Goal: Task Accomplishment & Management: Complete application form

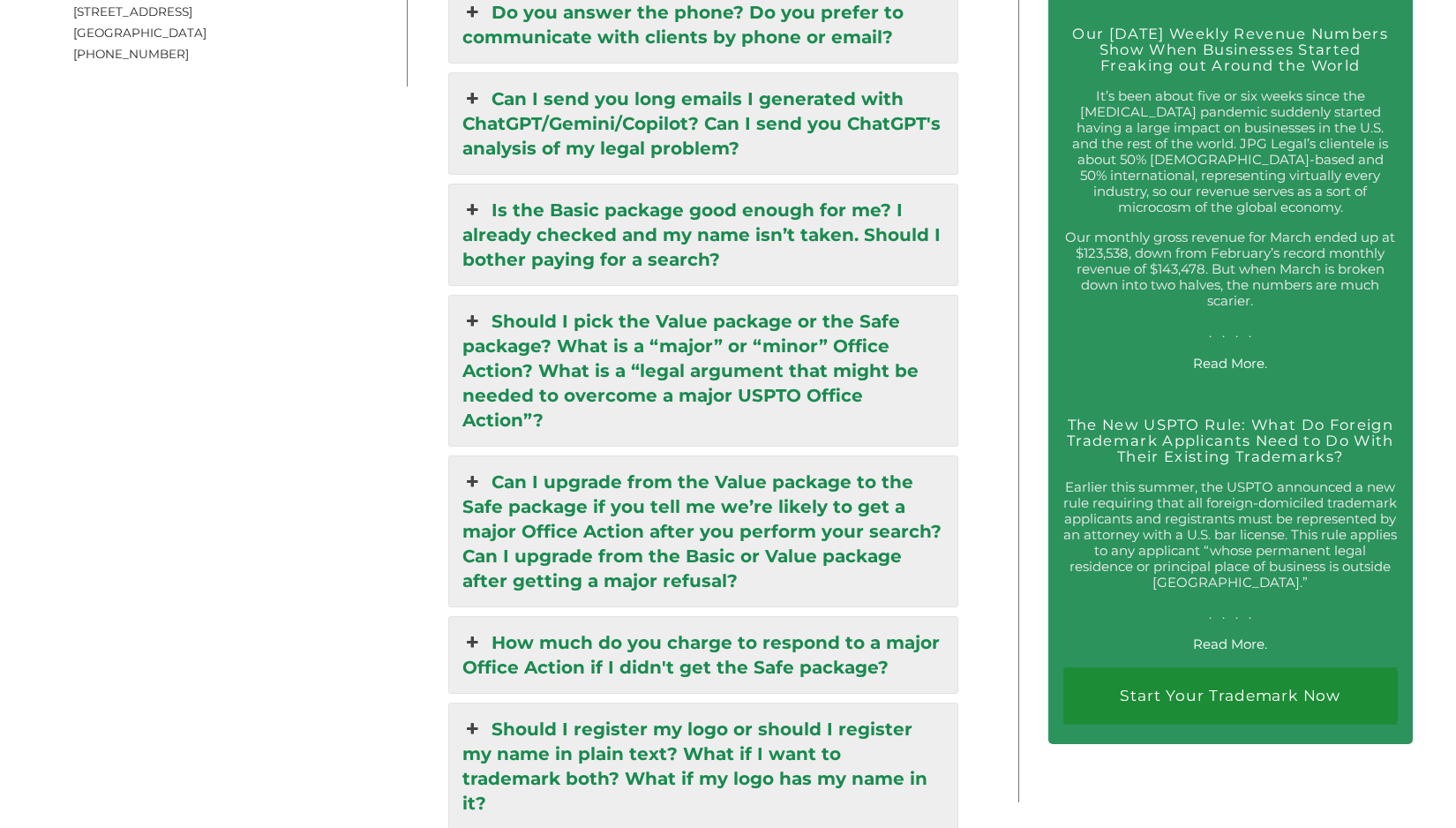
scroll to position [3193, 0]
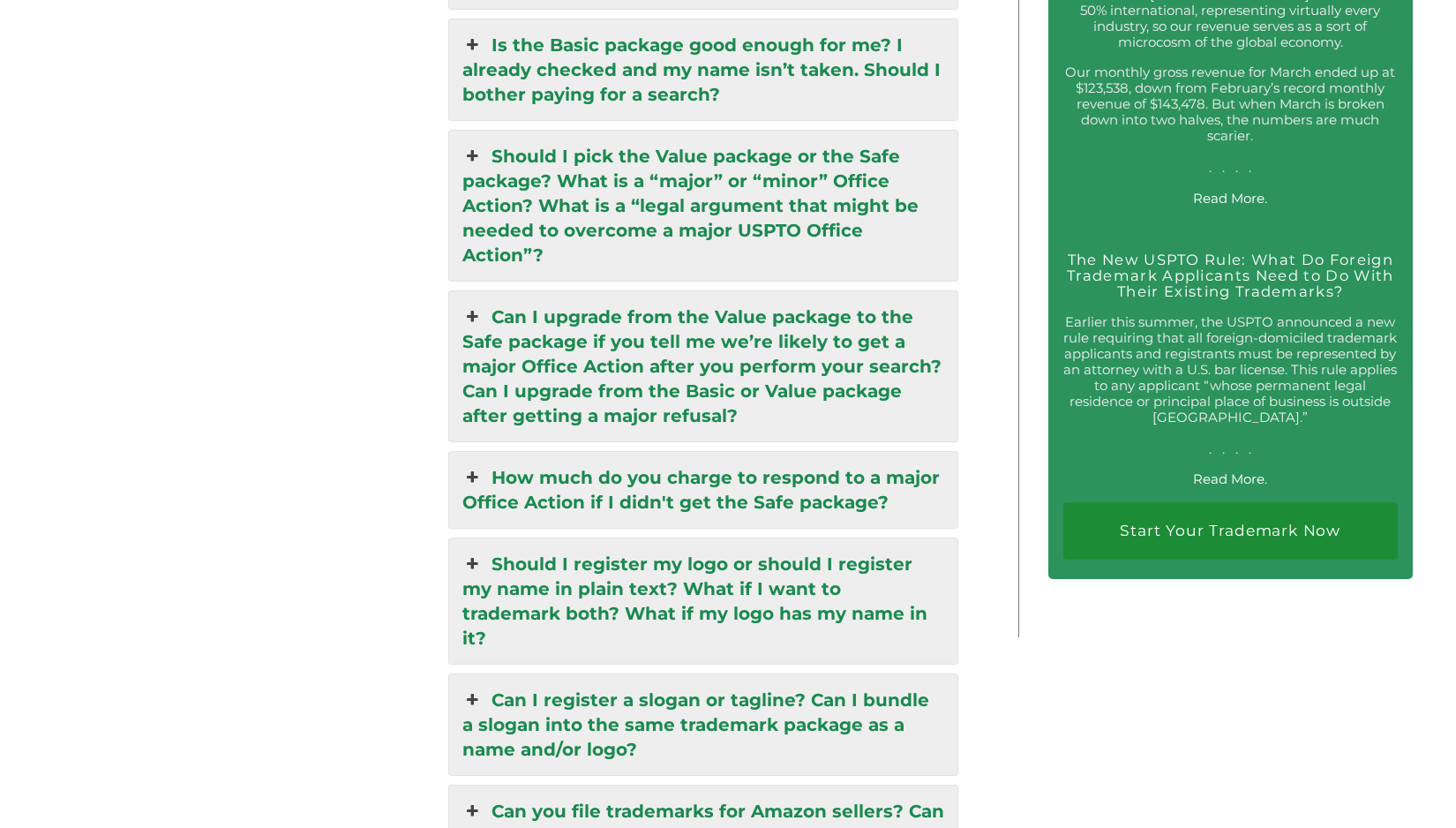
click at [831, 451] on link "How much do you charge to respond to a major Office Action if I didn't get the …" at bounding box center [703, 489] width 508 height 76
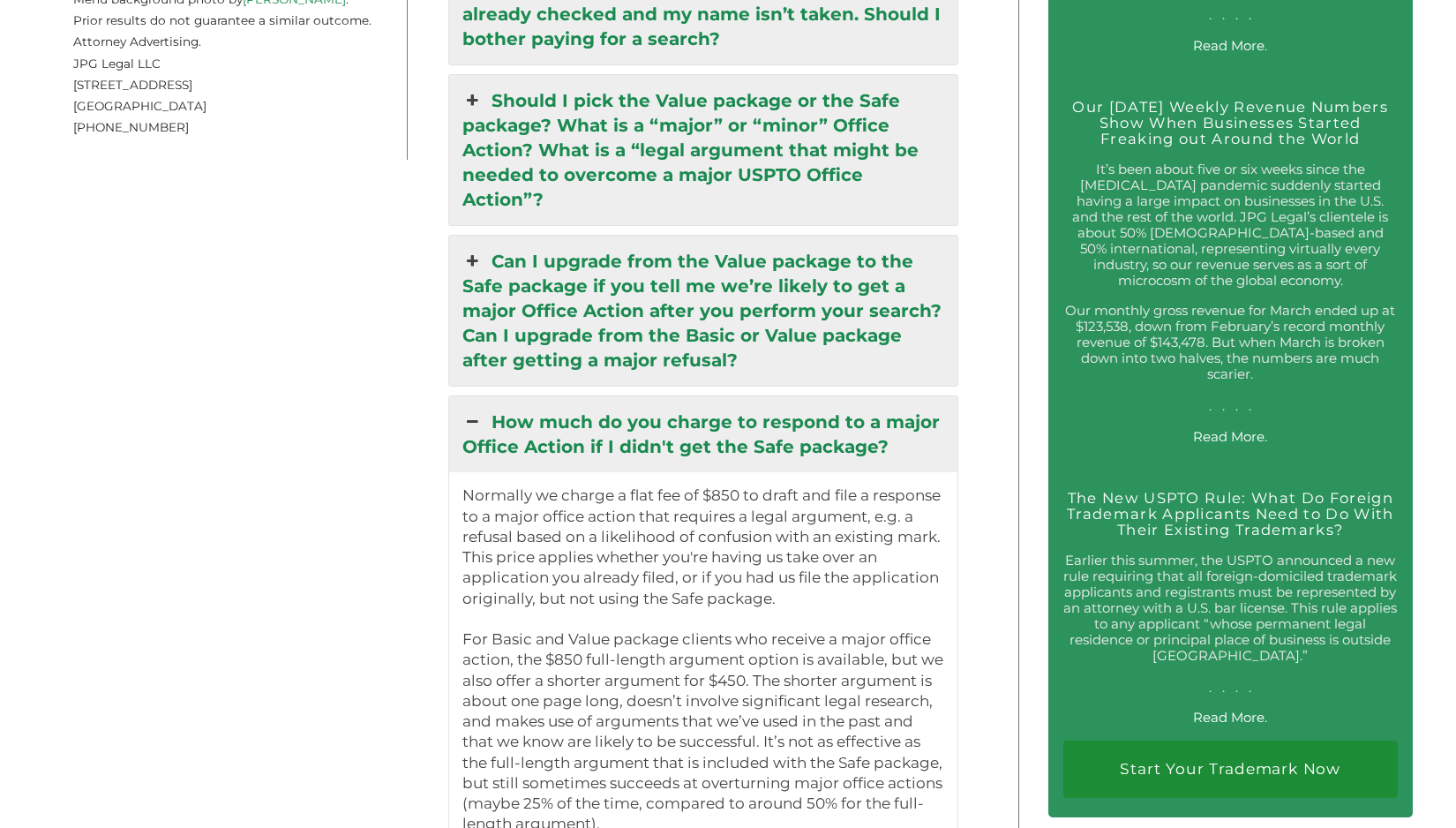
scroll to position [3102, 0]
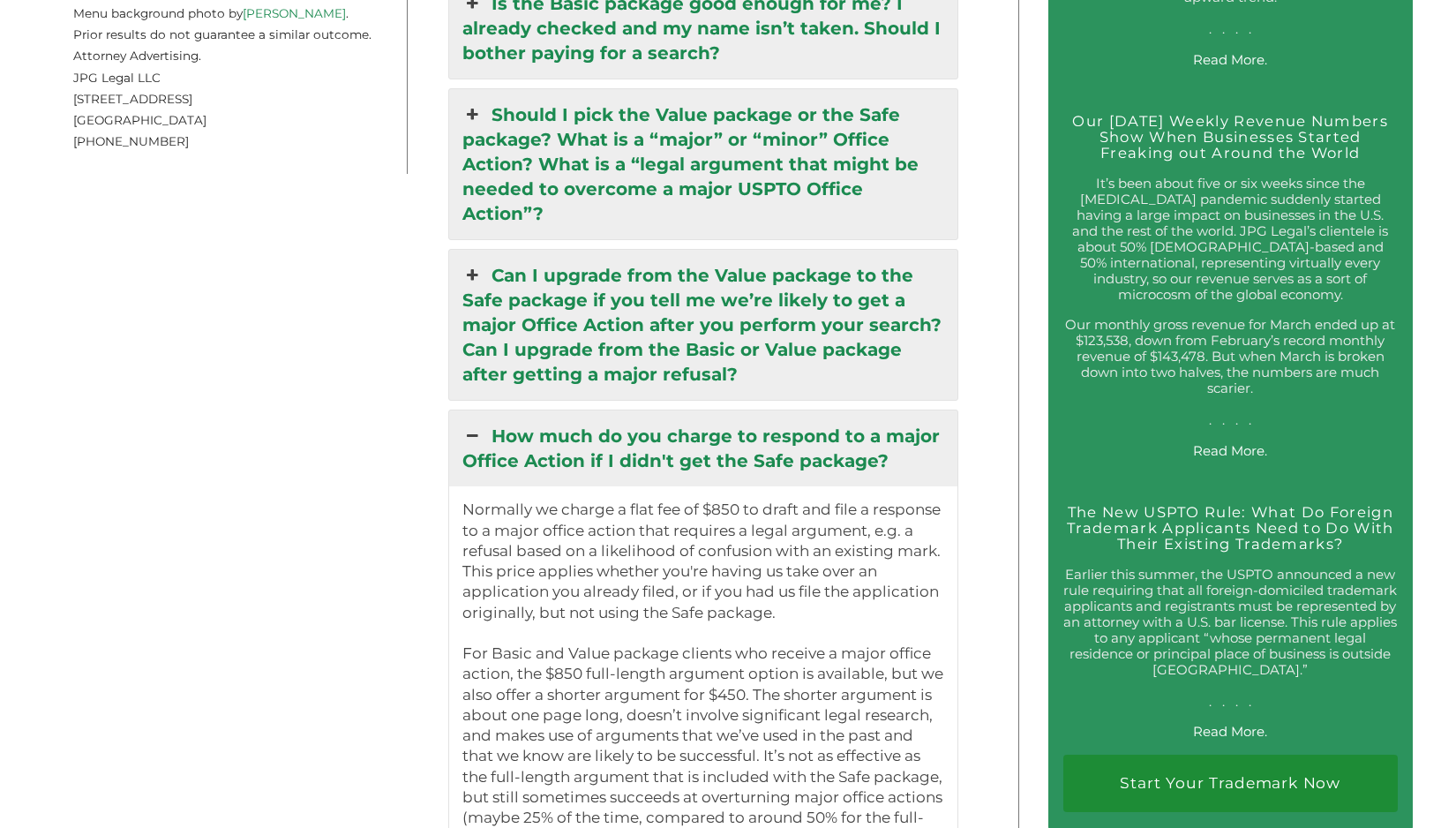
click at [831, 410] on link "How much do you charge to respond to a major Office Action if I didn't get the …" at bounding box center [703, 448] width 508 height 76
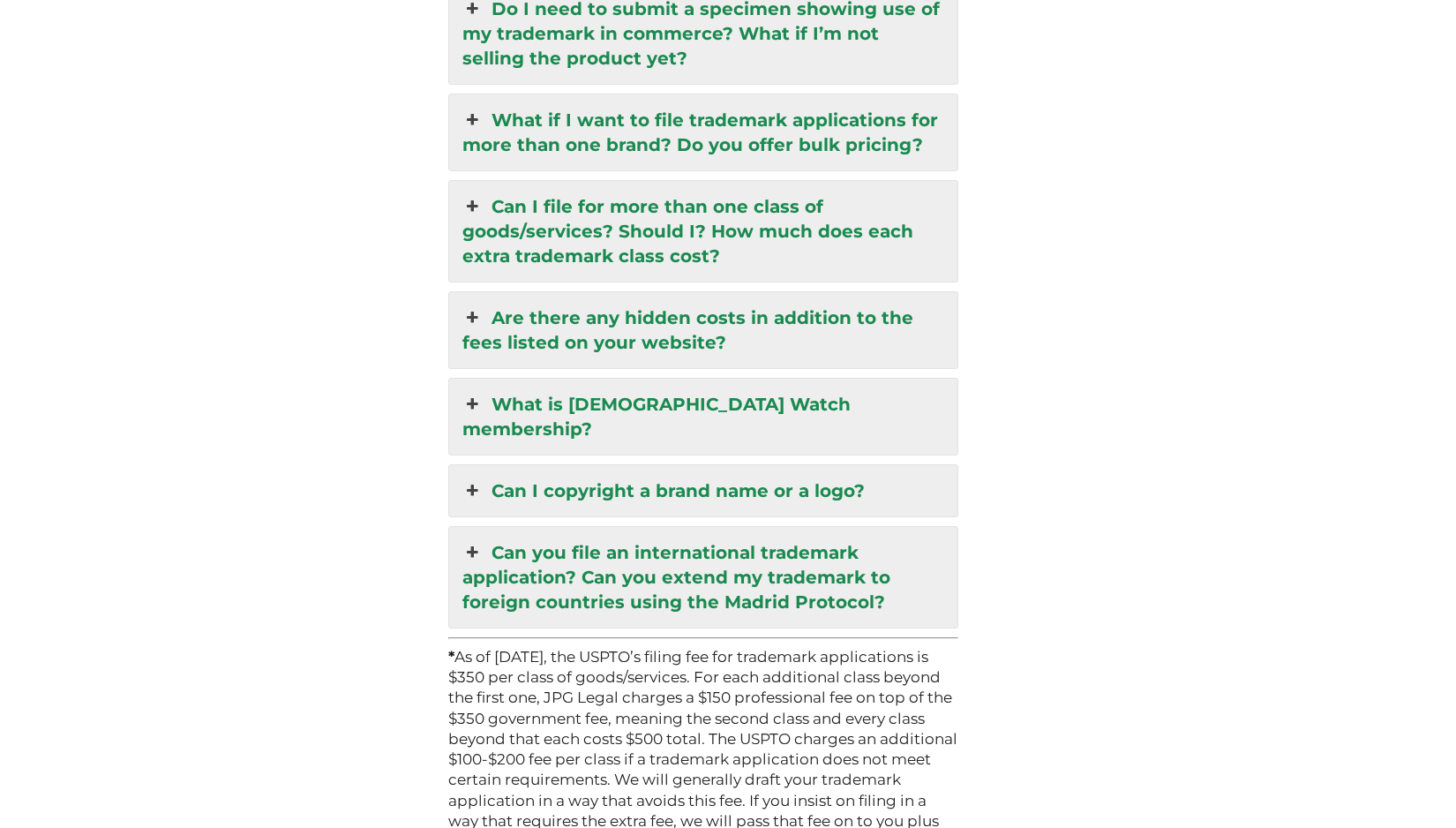
scroll to position [4285, 0]
click at [790, 463] on link "Can I copyright a brand name or a logo?" at bounding box center [703, 489] width 508 height 51
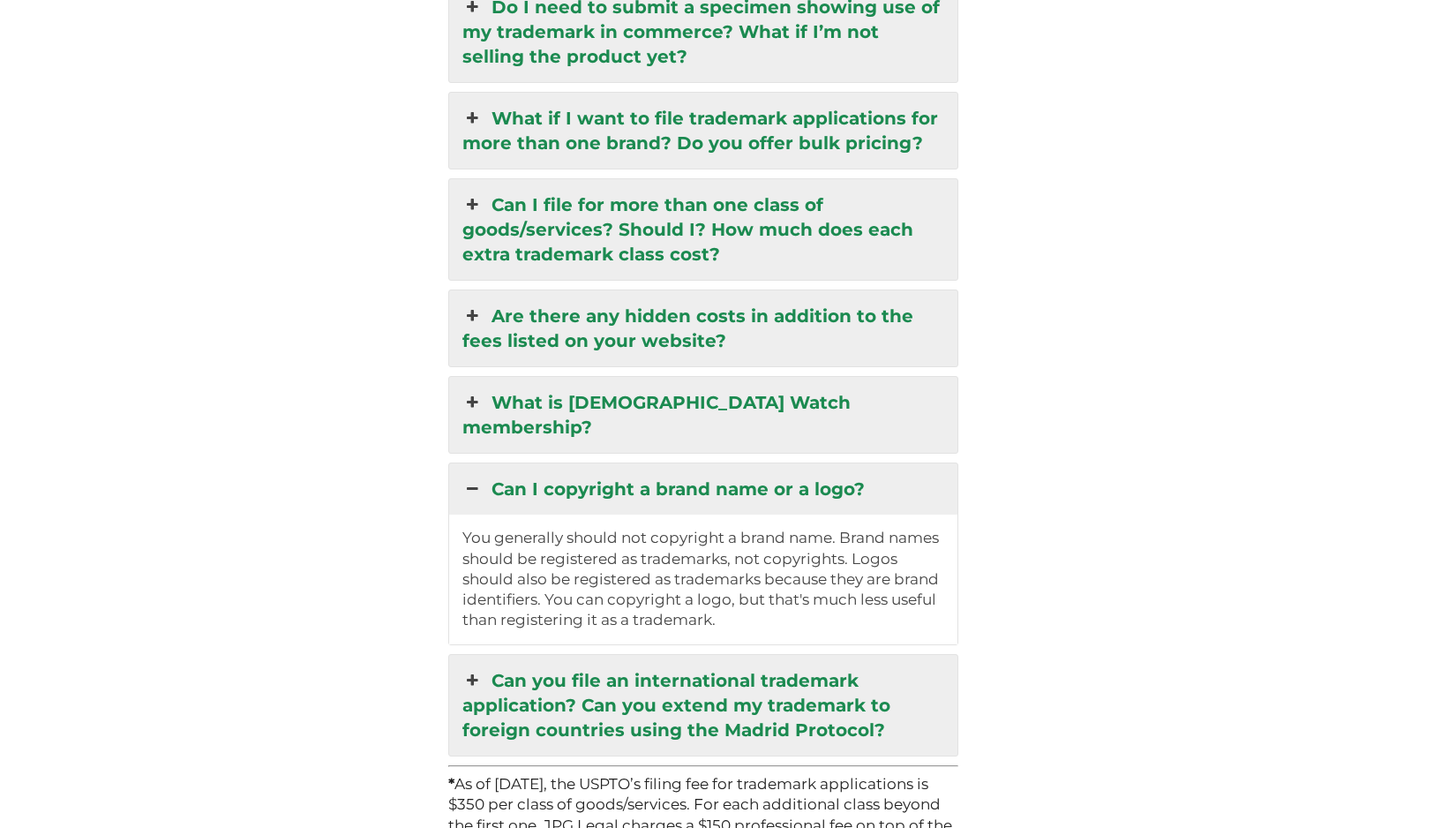
click at [741, 655] on link "Can you file an international trademark application? Can you extend my trademar…" at bounding box center [703, 705] width 508 height 100
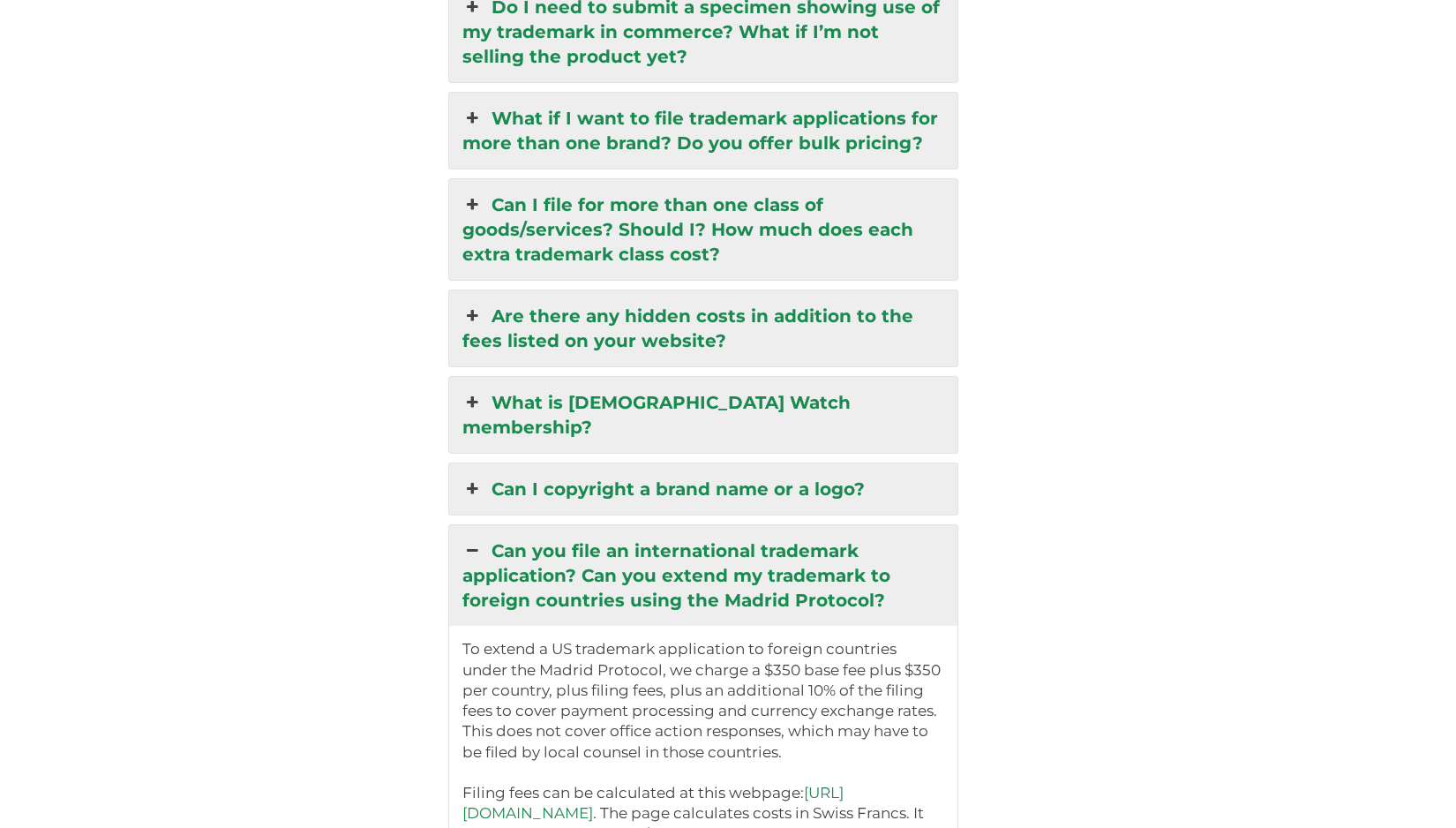
click at [746, 377] on link "What is [DEMOGRAPHIC_DATA] Watch membership?" at bounding box center [703, 414] width 508 height 76
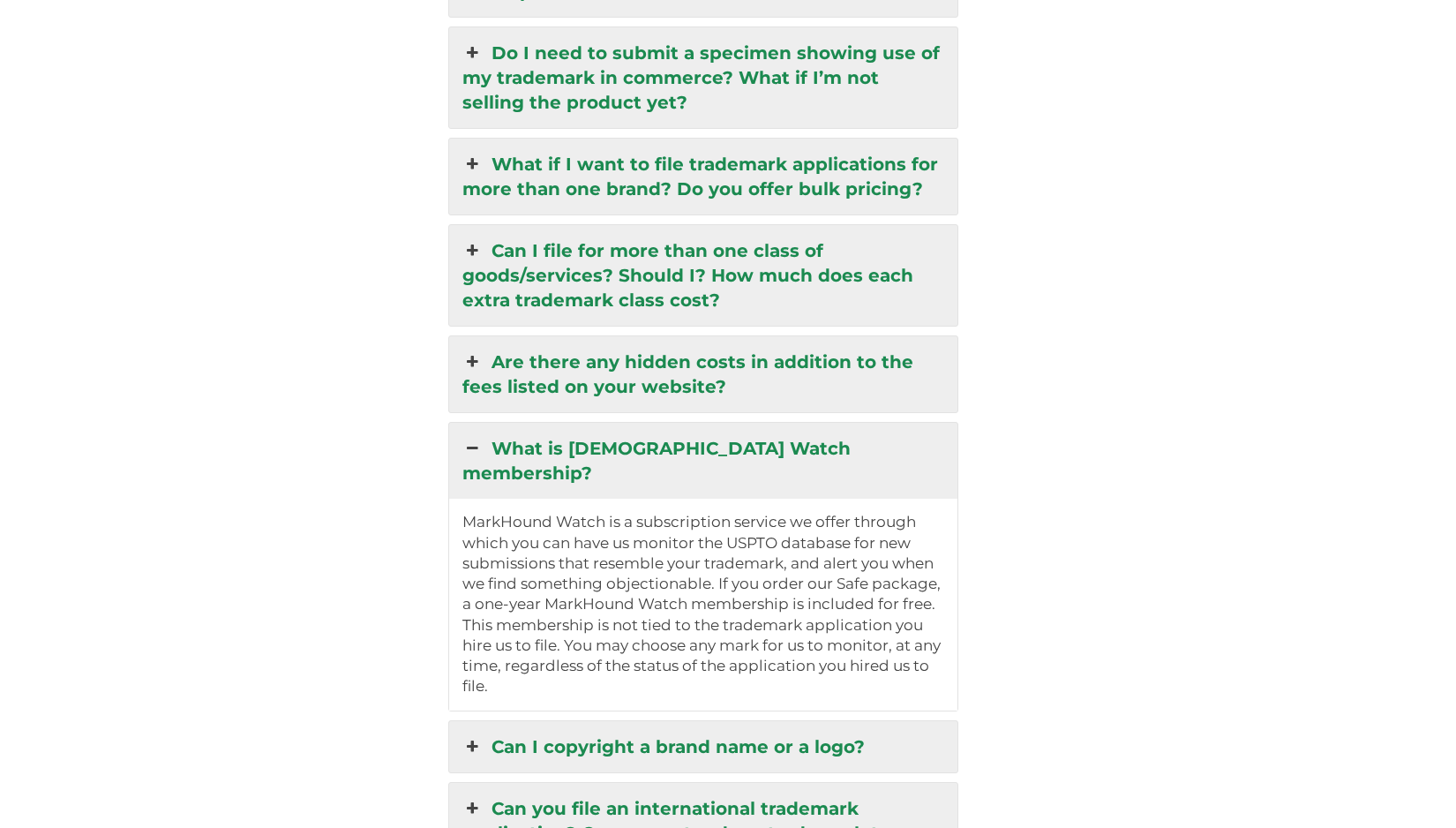
scroll to position [4214, 0]
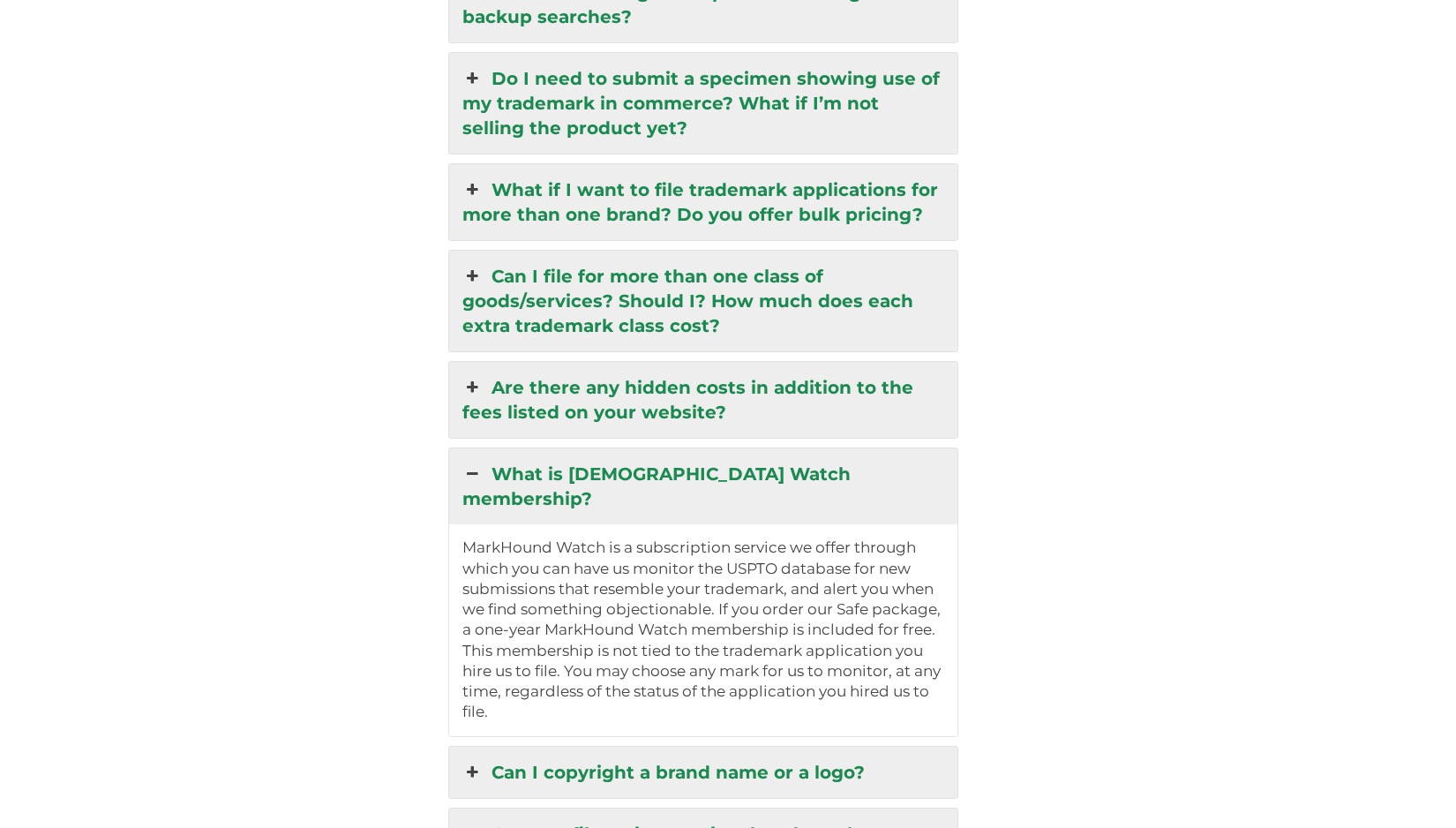
click at [746, 362] on link "Are there any hidden costs in addition to the fees listed on your website?" at bounding box center [703, 399] width 508 height 76
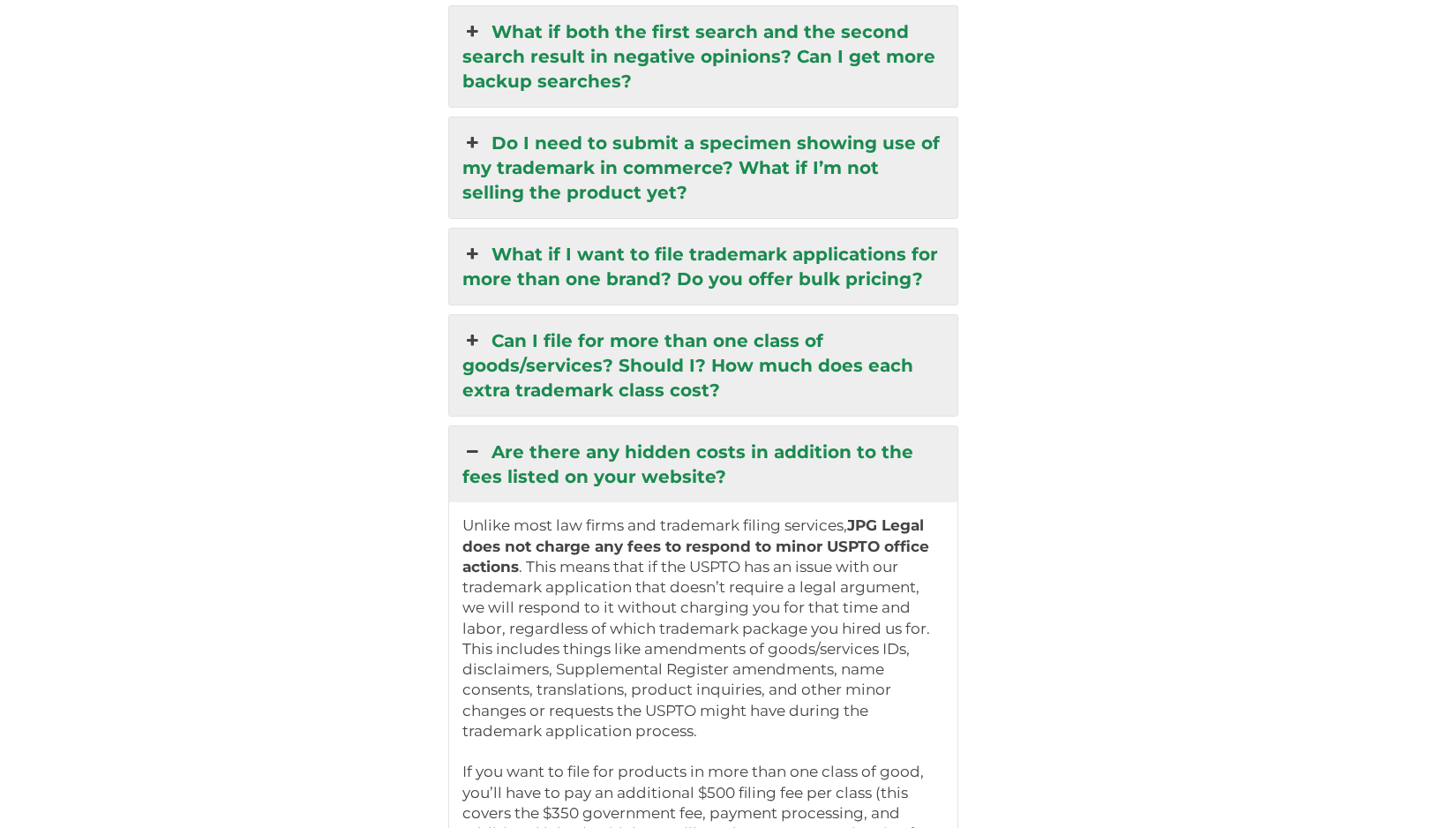
scroll to position [4135, 0]
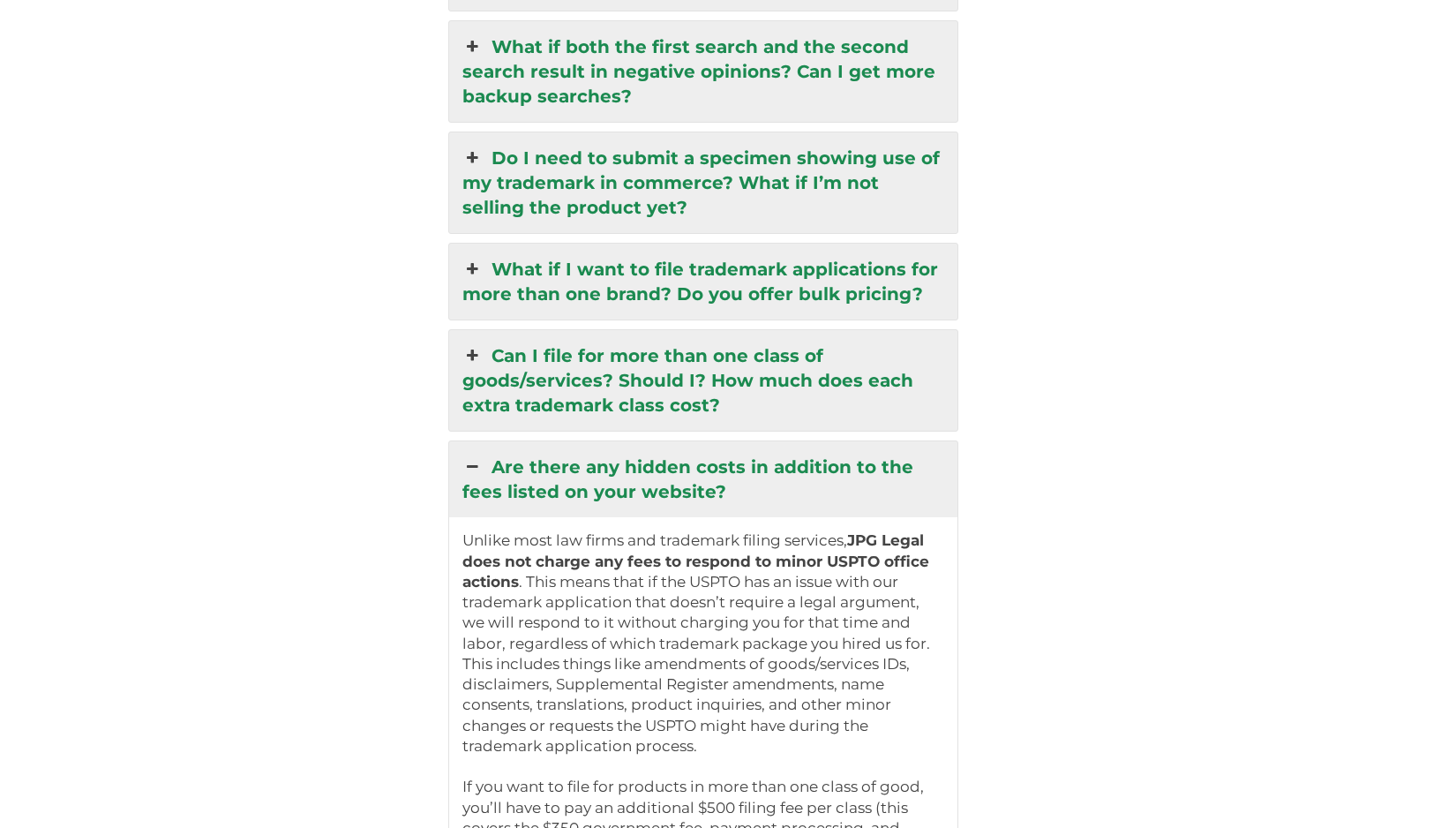
click at [746, 330] on link "Can I file for more than one class of goods/services? Should I? How much does e…" at bounding box center [703, 380] width 508 height 100
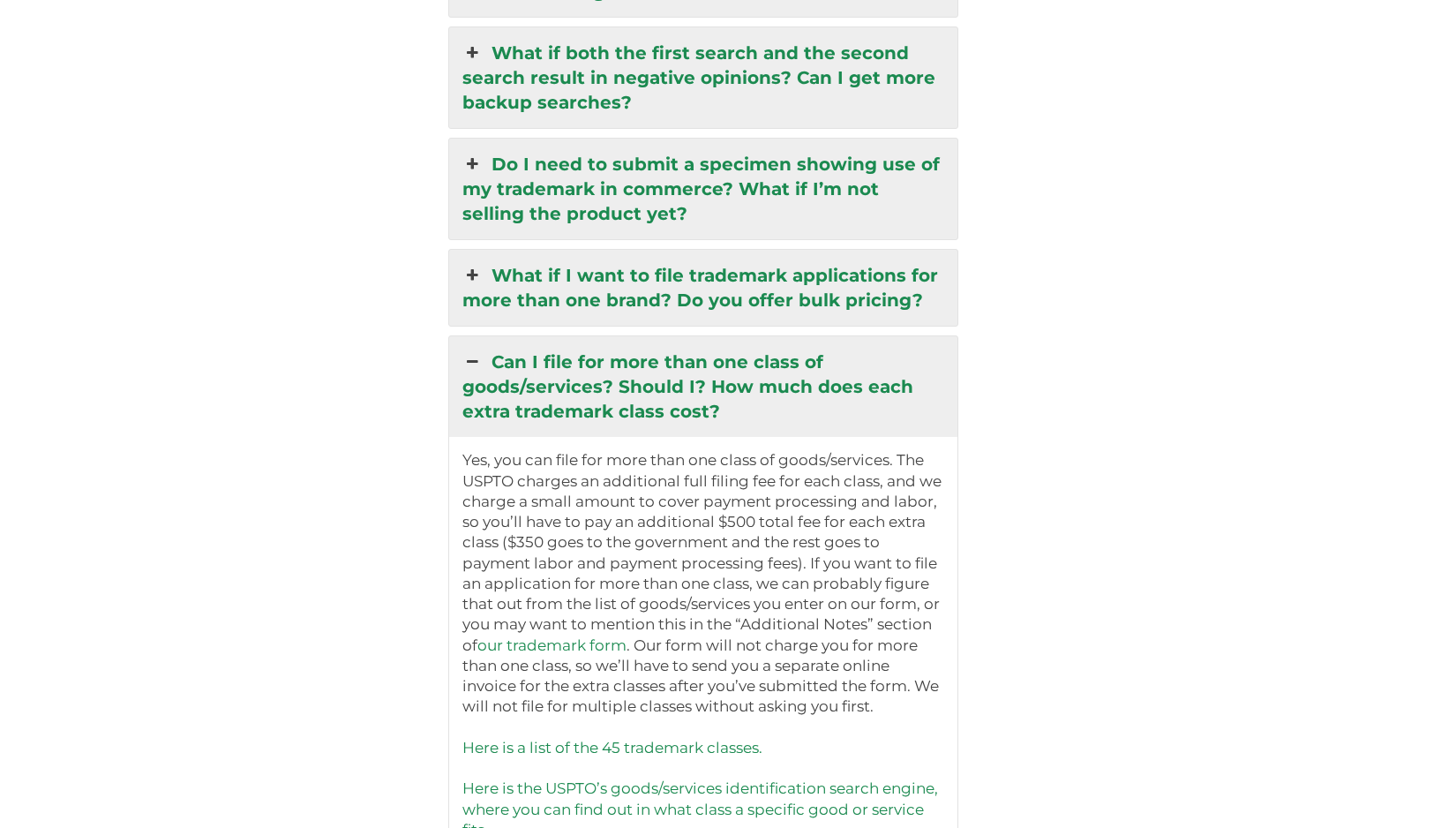
scroll to position [4127, 0]
click at [740, 251] on link "What if I want to file trademark applications for more than one brand? Do you o…" at bounding box center [703, 288] width 508 height 76
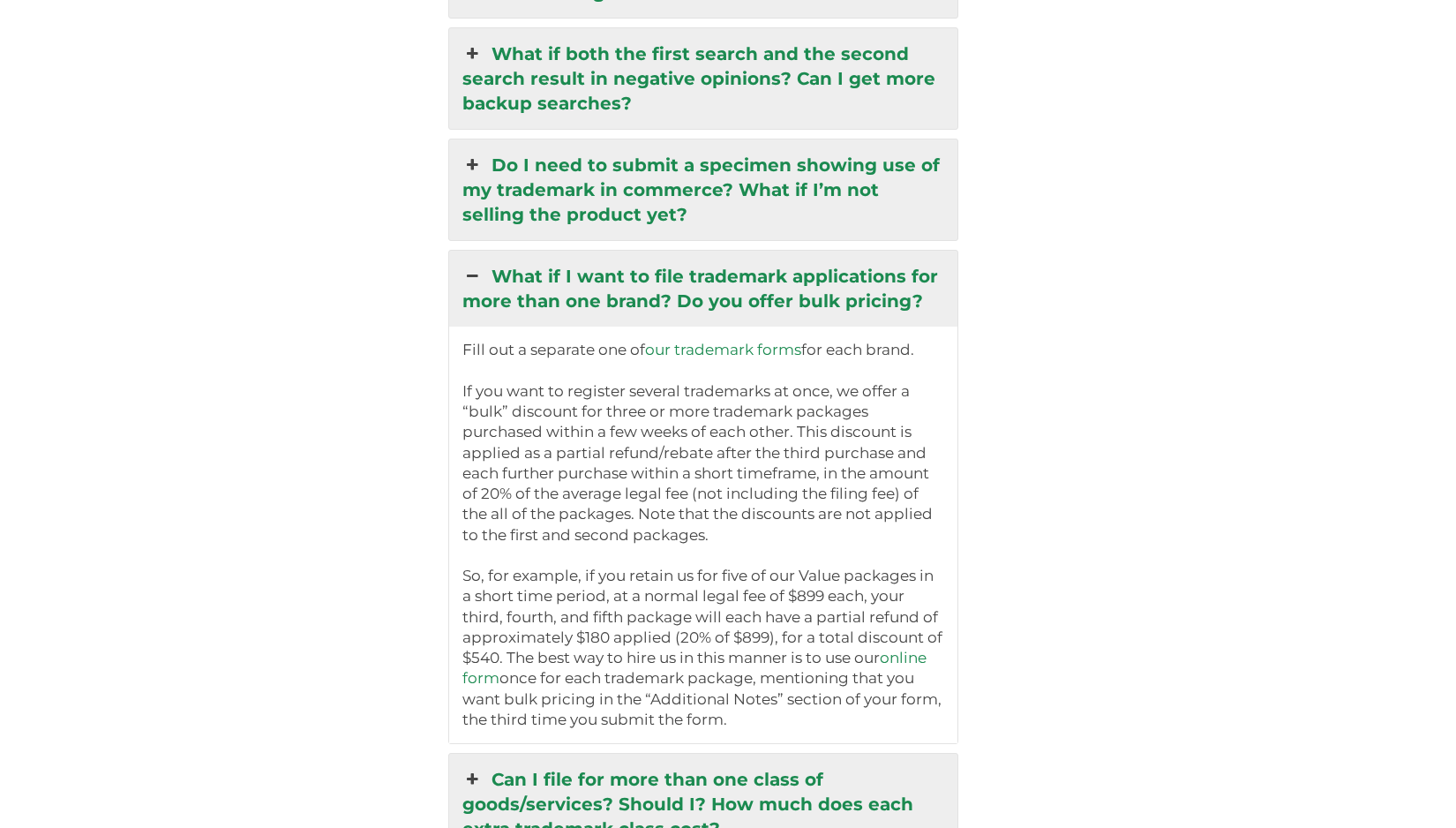
click at [905, 648] on link "online form" at bounding box center [694, 668] width 464 height 38
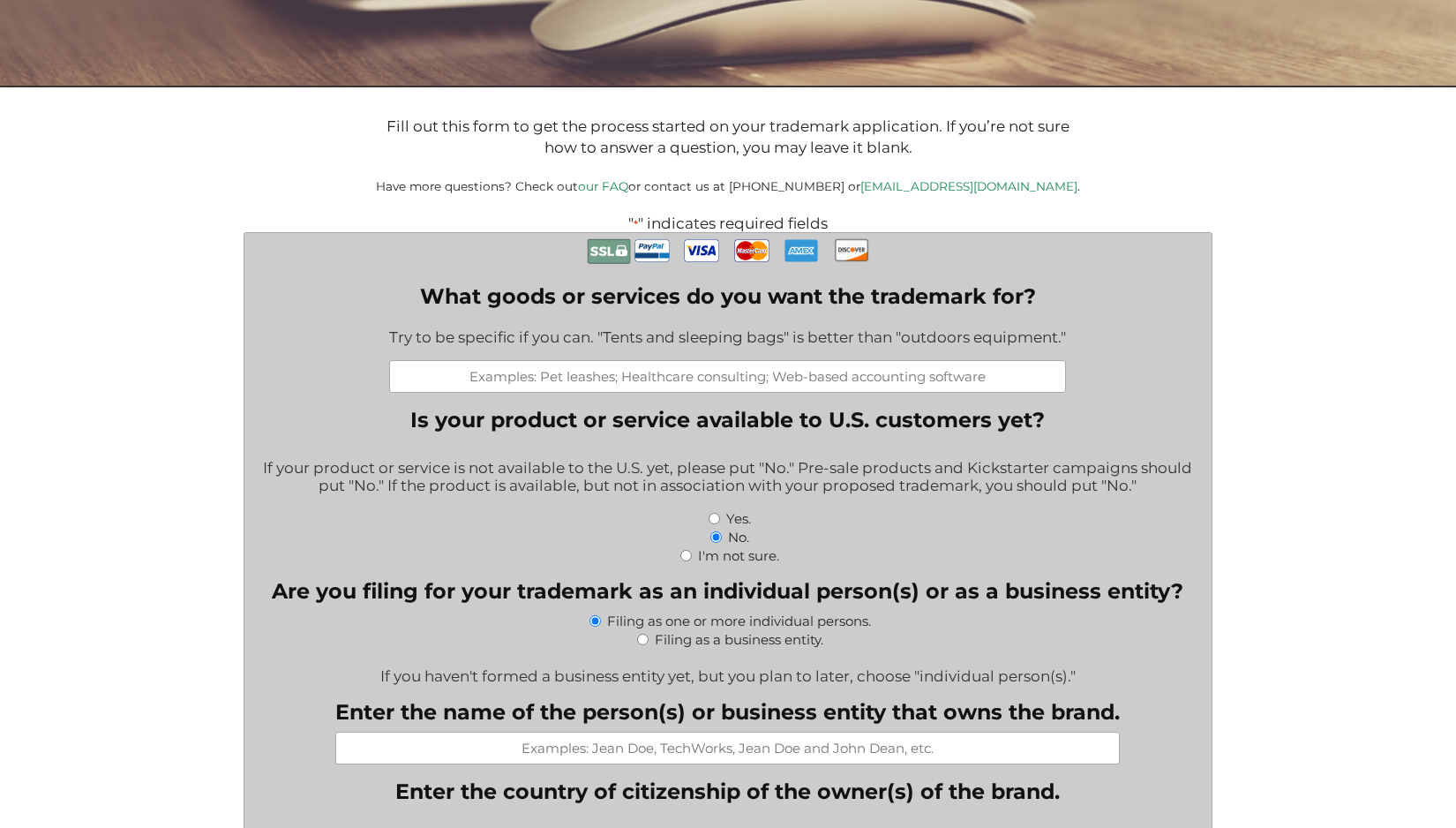
scroll to position [297, 0]
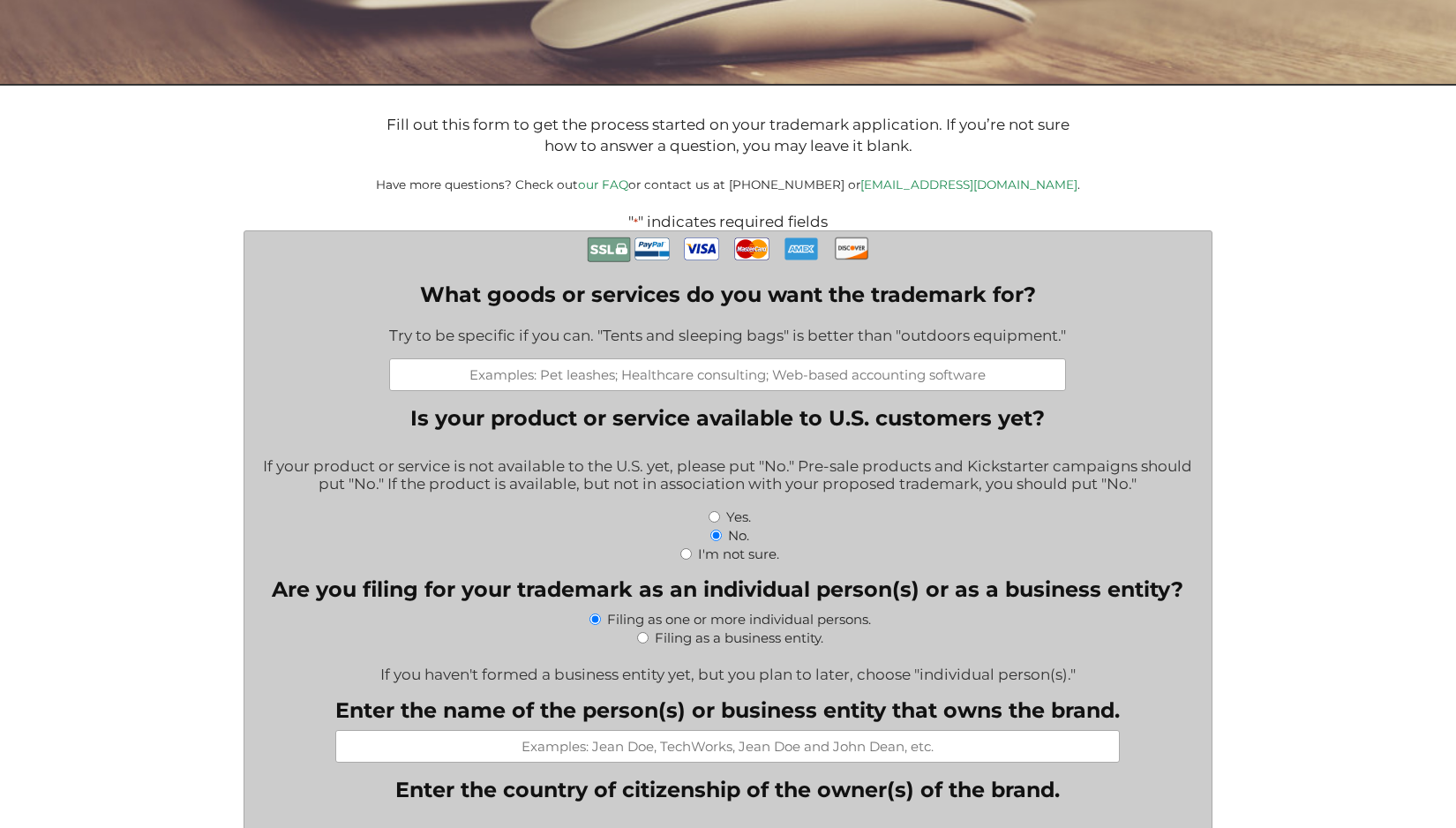
click at [751, 376] on input "What goods or services do you want the trademark for?" at bounding box center [728, 375] width 676 height 33
type input "H"
type input "V"
type input "C"
click at [635, 381] on input "AI CRM (currently voice-to-CRM)" at bounding box center [728, 375] width 676 height 33
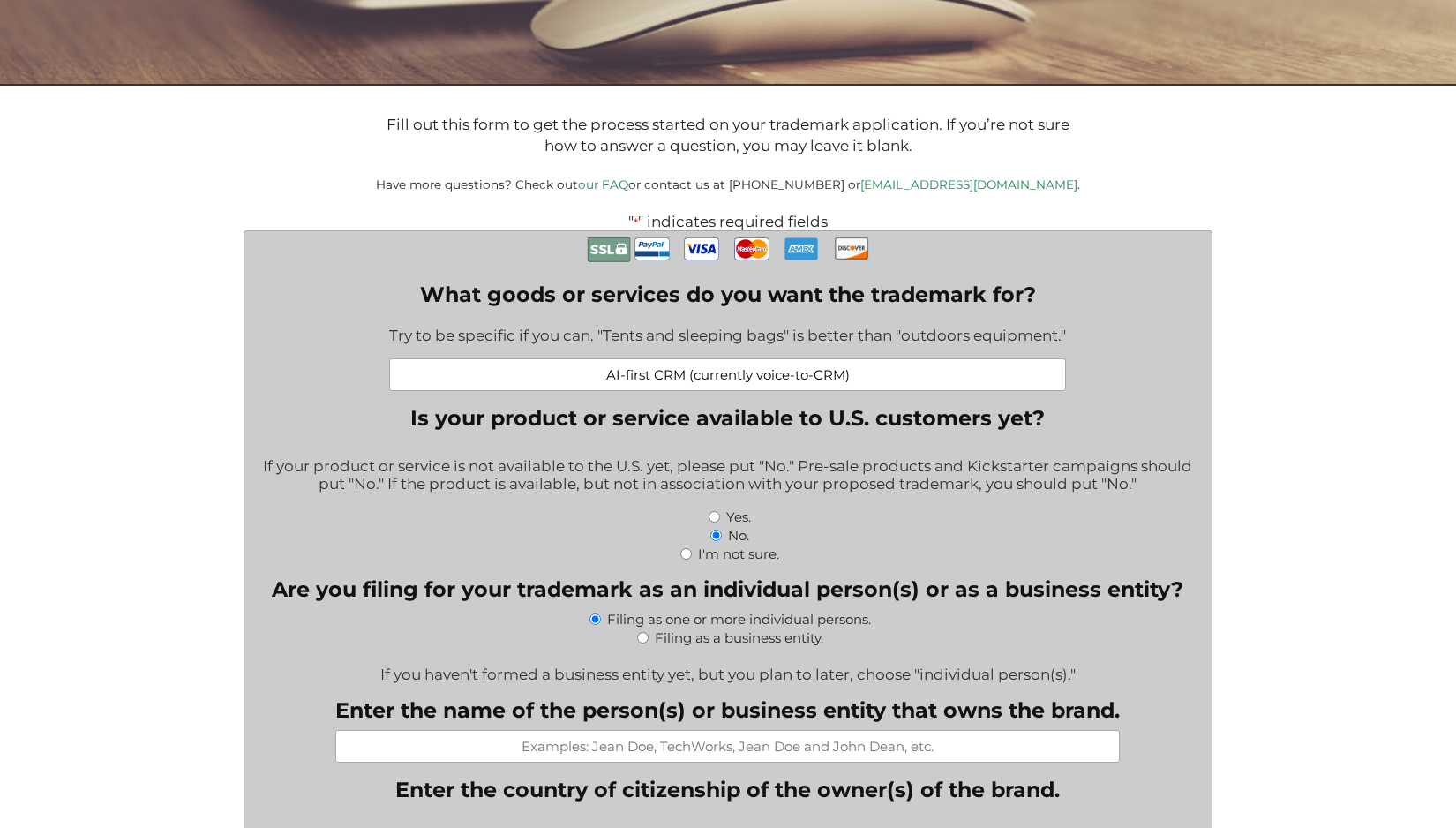
drag, startPoint x: 687, startPoint y: 376, endPoint x: 914, endPoint y: 401, distance: 228.4
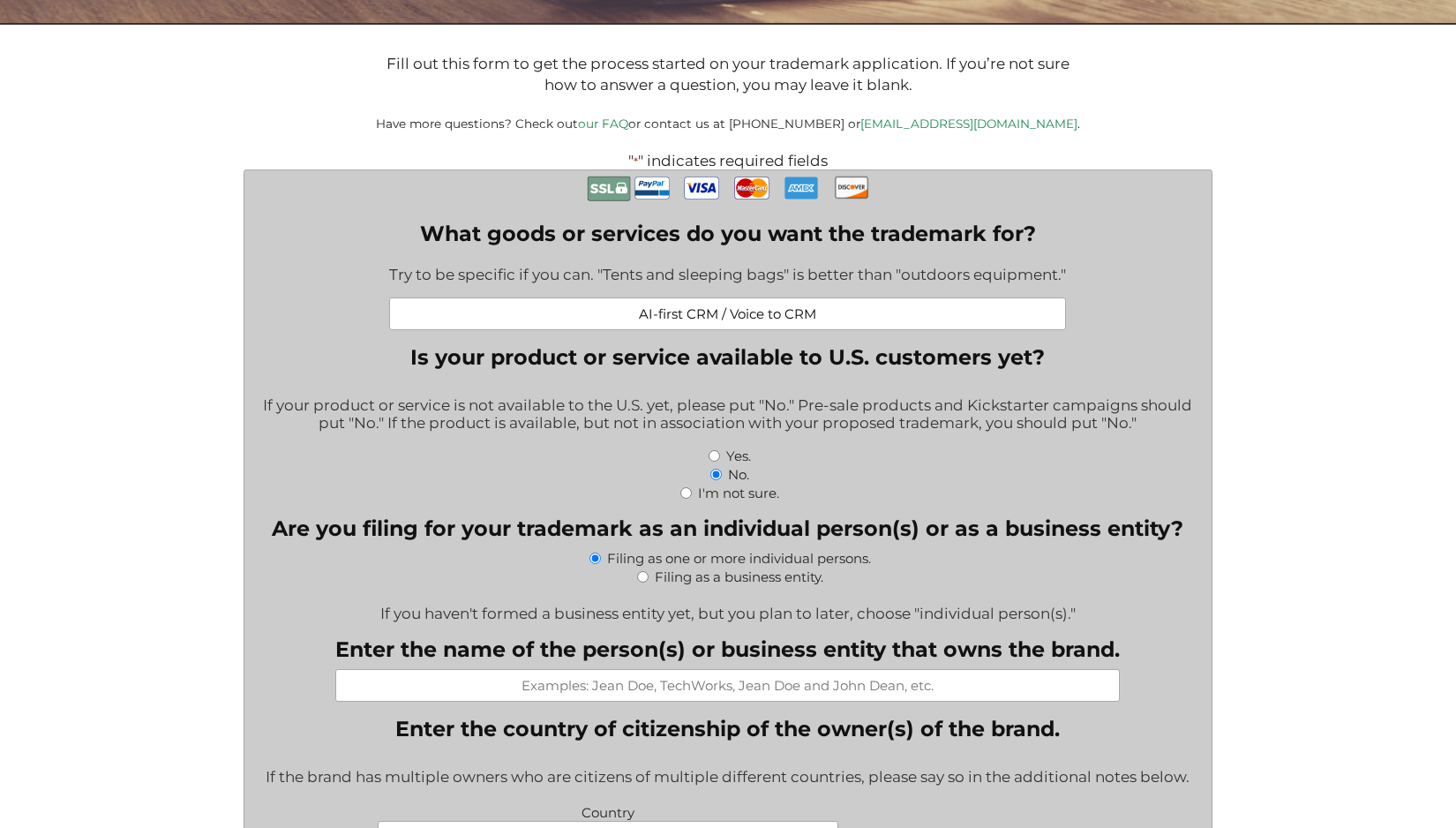
scroll to position [359, 0]
type input "AI-first CRM / Voice to CRM"
click at [716, 461] on input "Yes." at bounding box center [714, 455] width 12 height 12
radio input "true"
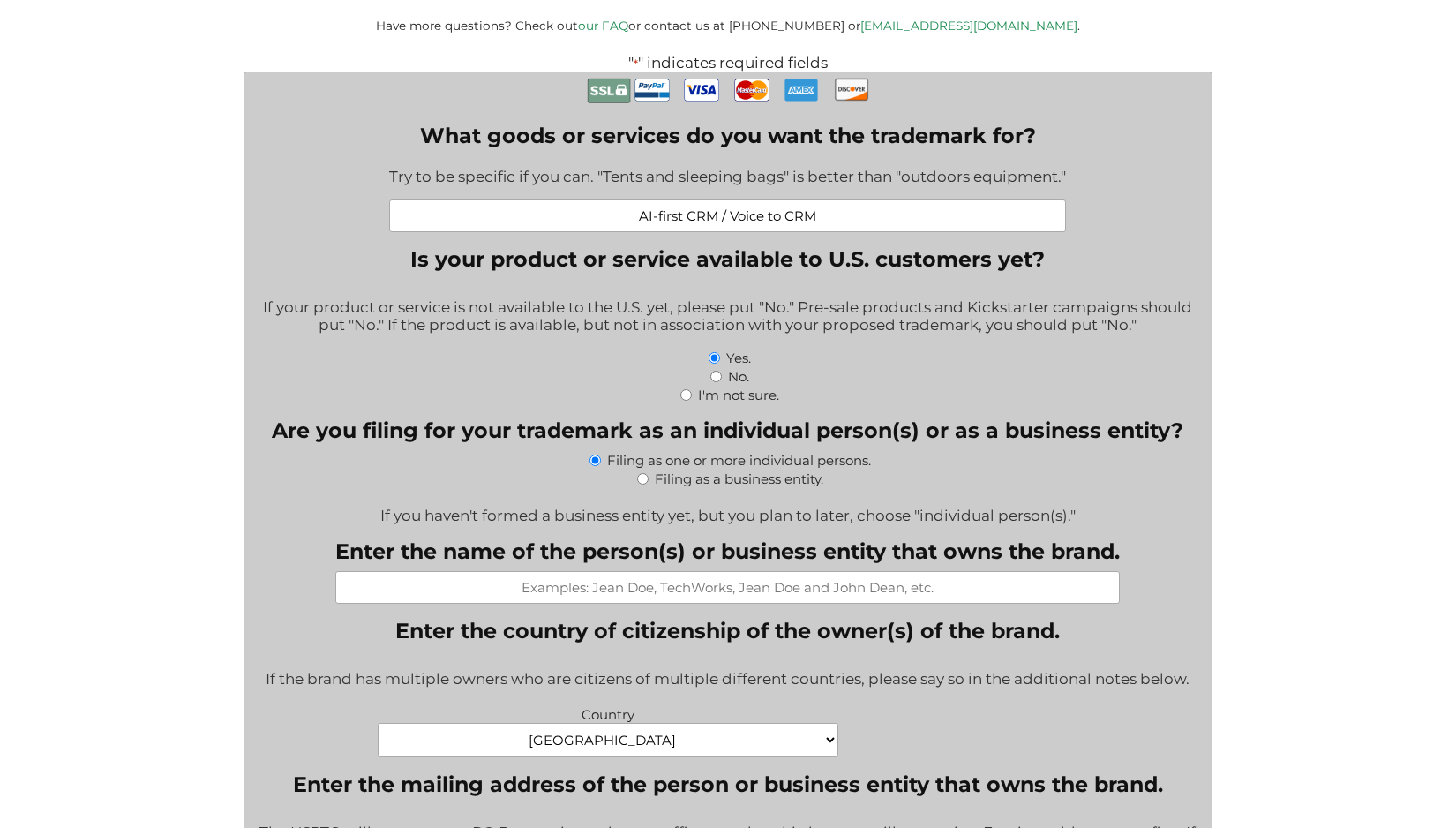
scroll to position [475, 0]
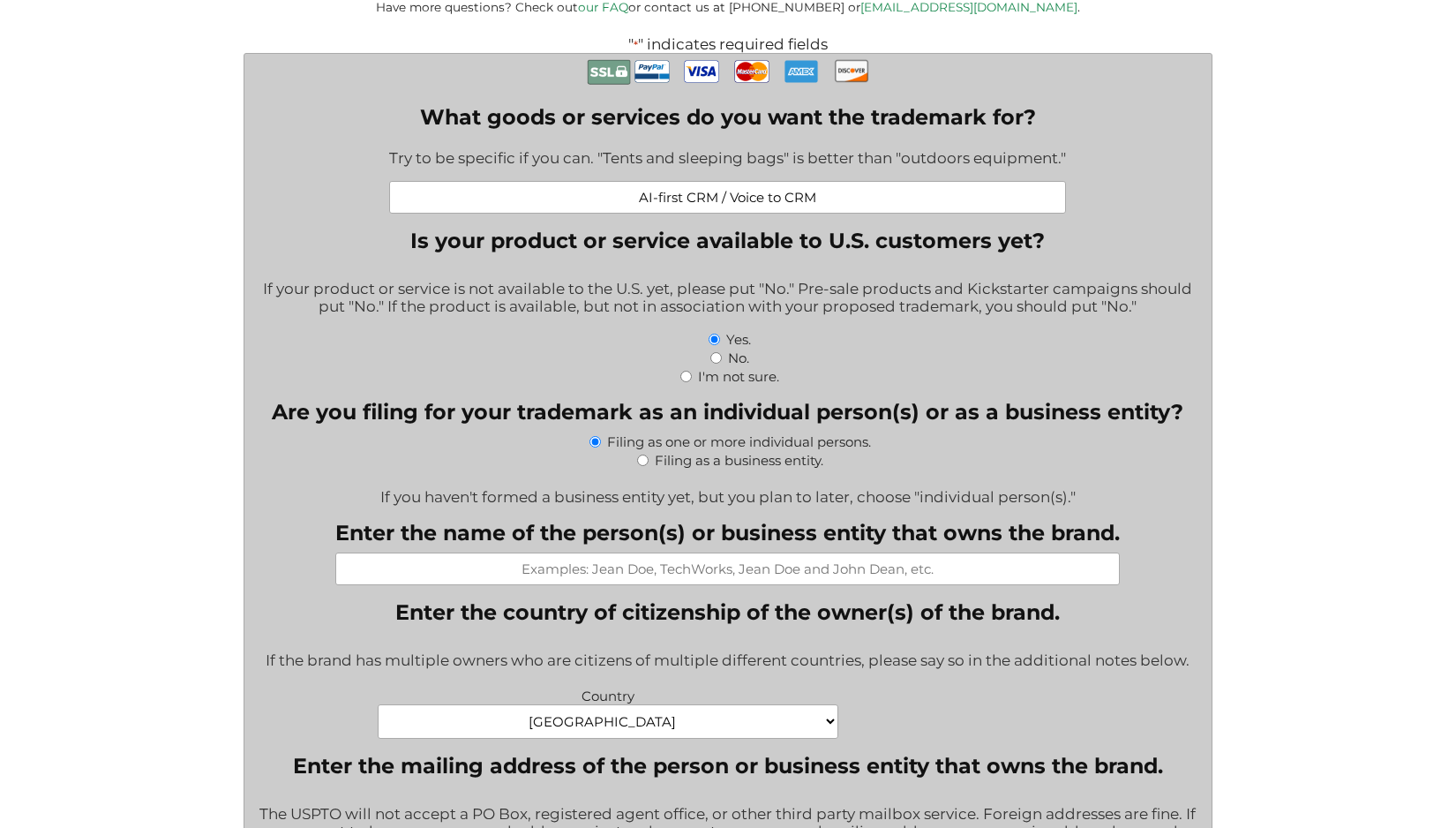
click at [671, 469] on label "Filing as a business entity." at bounding box center [738, 460] width 169 height 16
click at [648, 466] on input "Filing as a business entity." at bounding box center [643, 460] width 12 height 12
radio input "true"
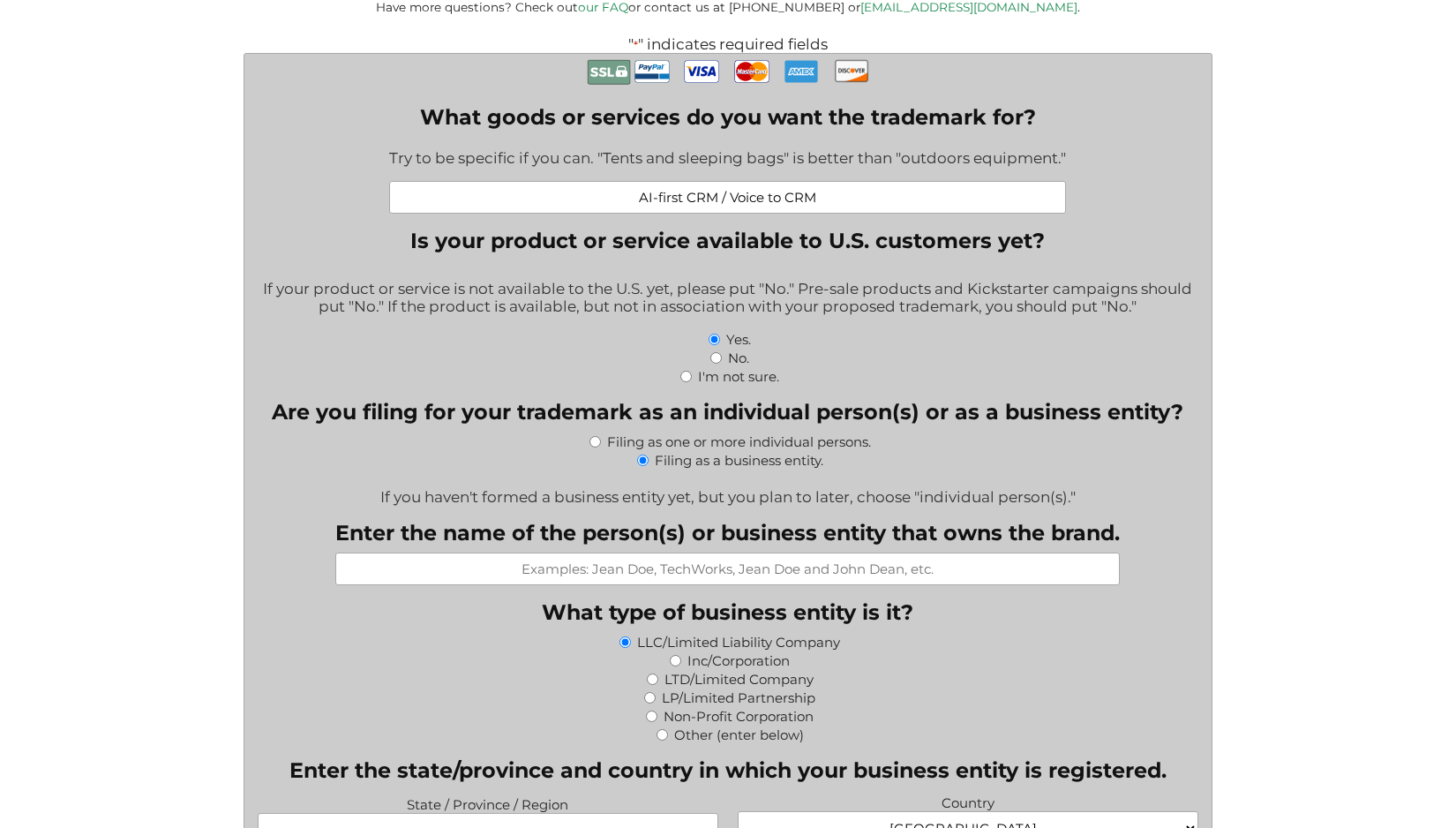
click at [706, 584] on input "Enter the name of the person(s) or business entity that owns the brand." at bounding box center [728, 569] width 784 height 33
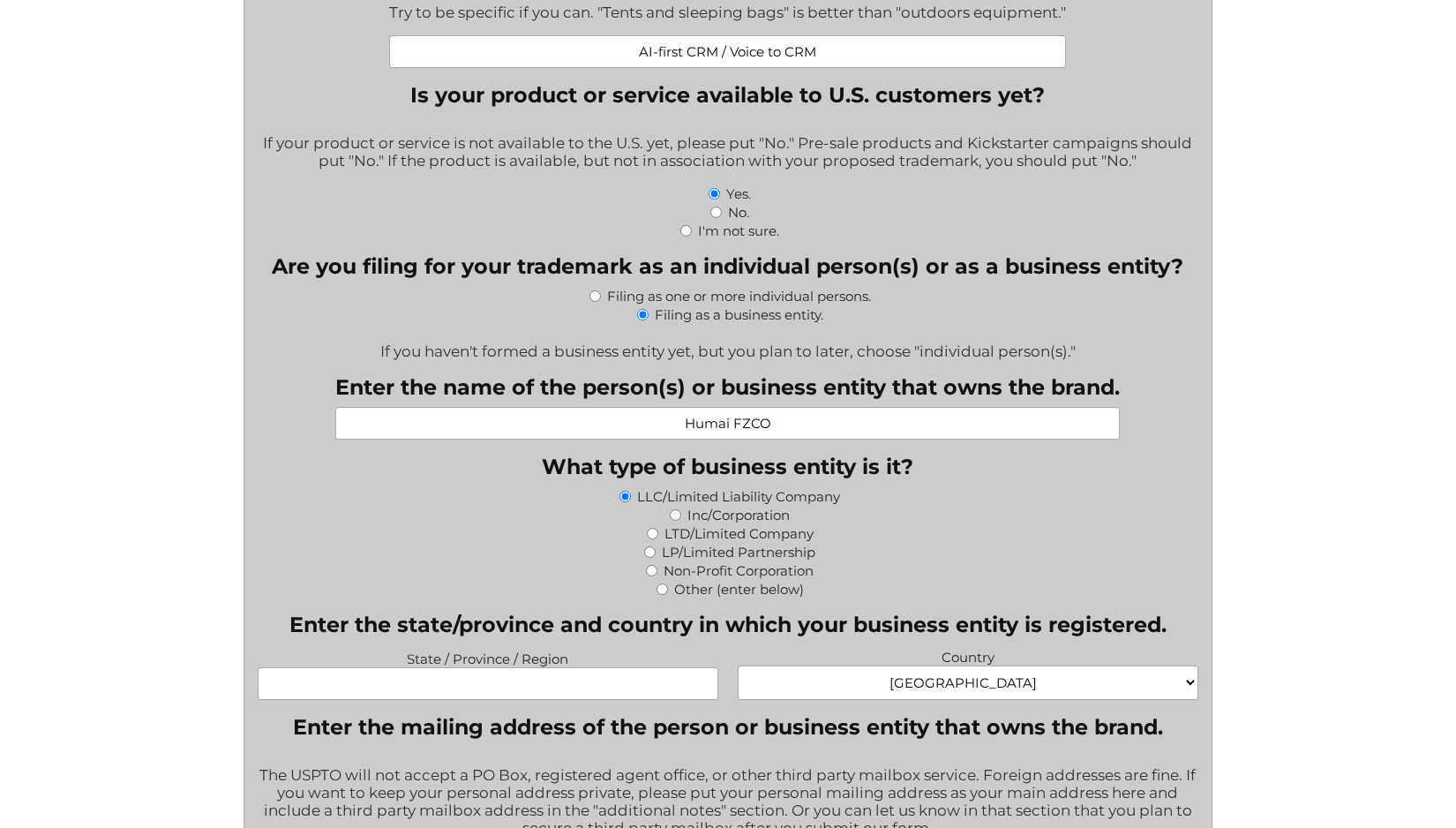
scroll to position [616, 0]
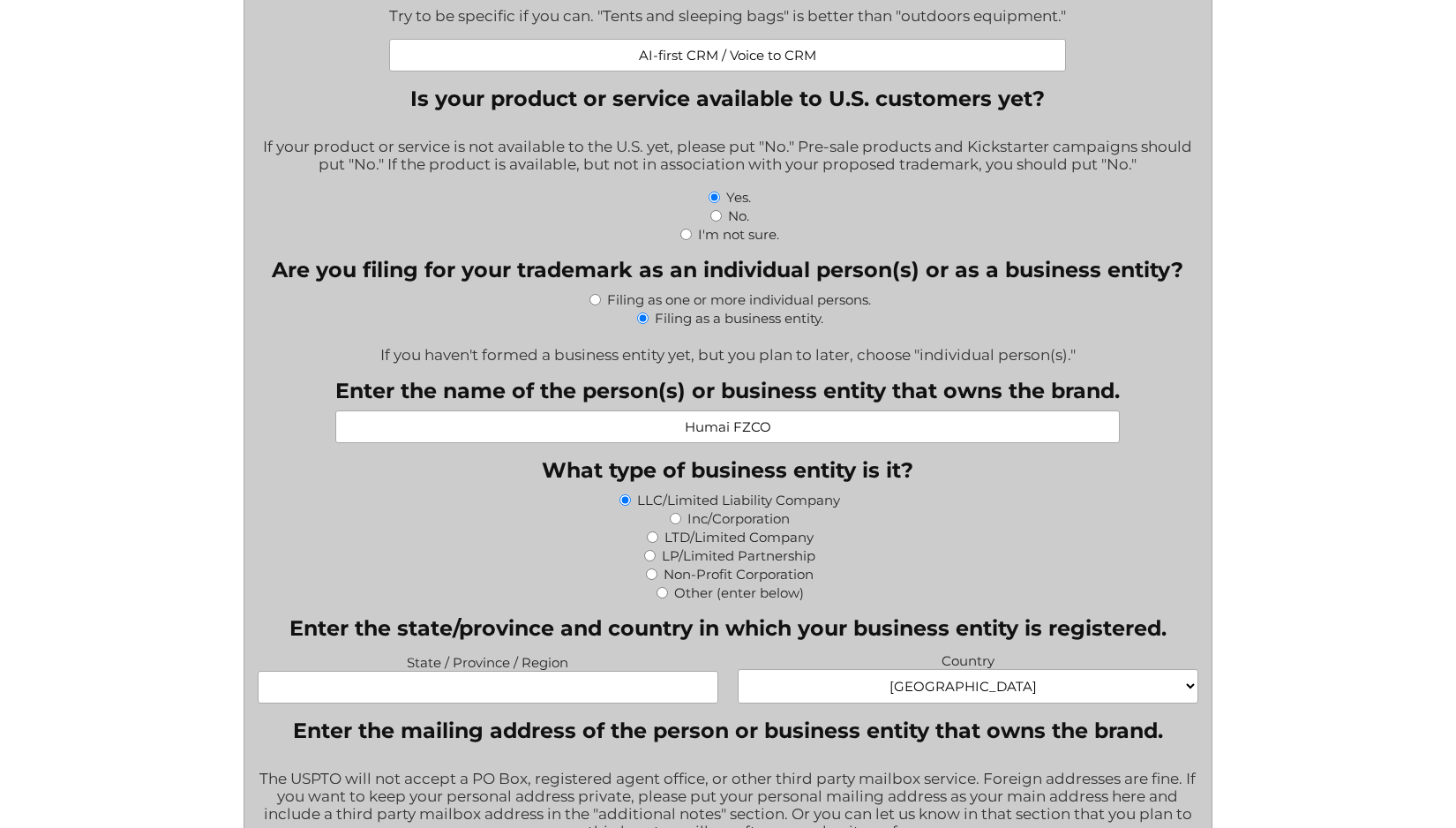
type input "Humai FZCO"
click at [675, 524] on input "Inc/Corporation" at bounding box center [675, 518] width 12 height 12
radio input "true"
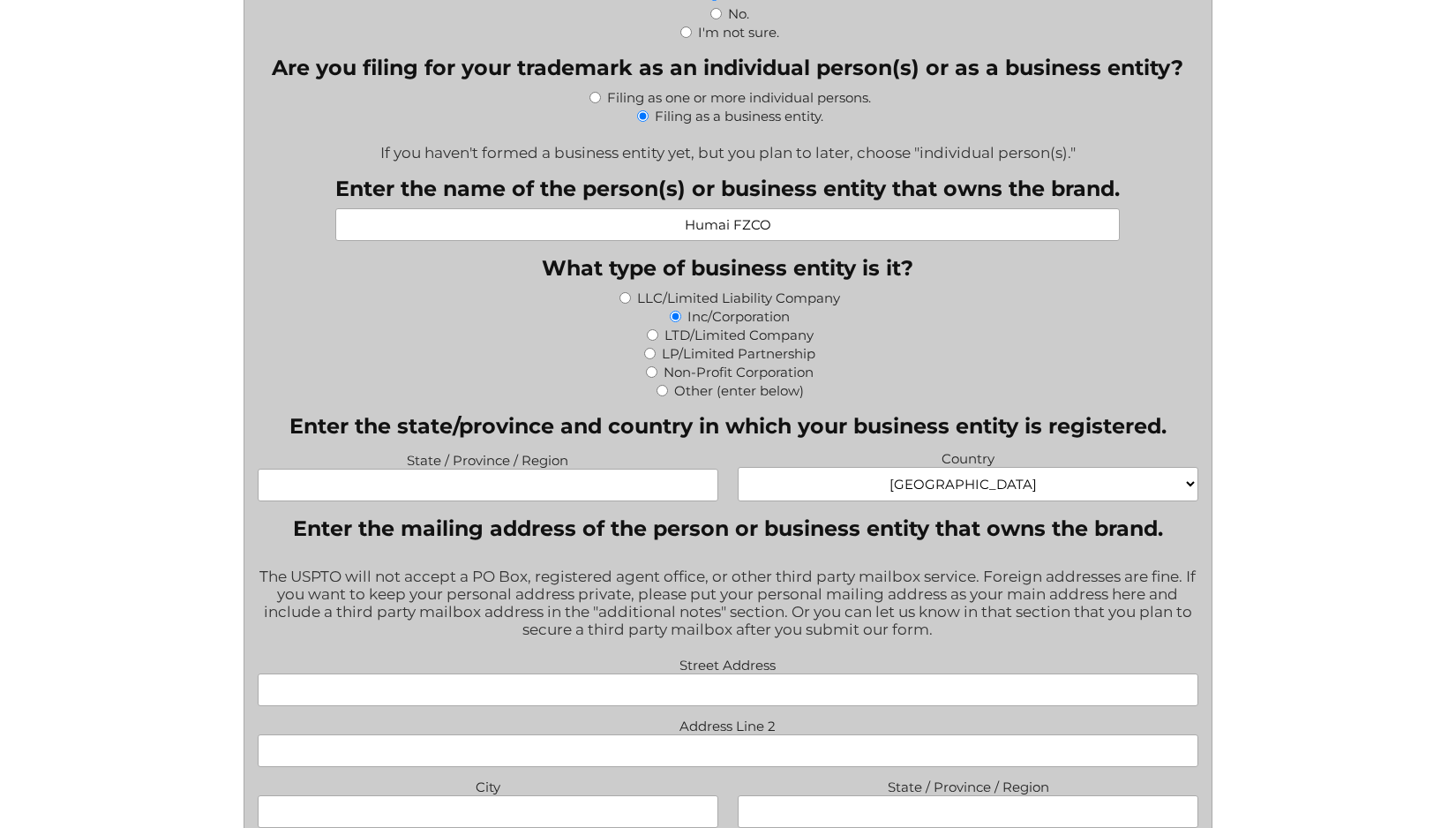
scroll to position [833, 0]
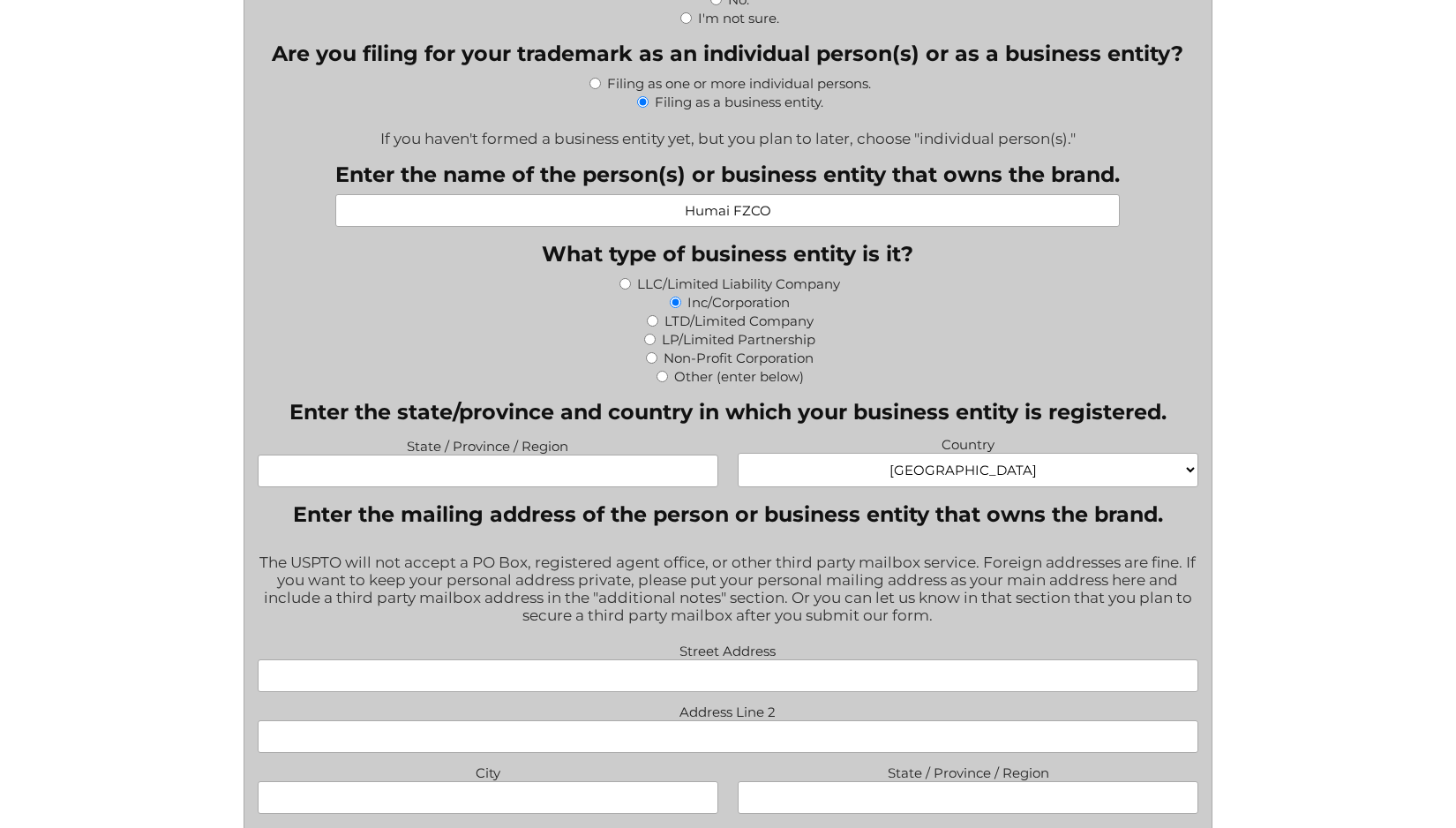
click at [862, 481] on select "Afghanistan Albania Algeria American Samoa Andorra Angola Anguilla Antarctica A…" at bounding box center [968, 470] width 461 height 35
select select "United Arab Emirates"
click at [738, 460] on select "Afghanistan Albania Algeria American Samoa Andorra Angola Anguilla Antarctica A…" at bounding box center [968, 470] width 461 height 35
click at [524, 474] on input "State / Province / Region" at bounding box center [489, 471] width 461 height 33
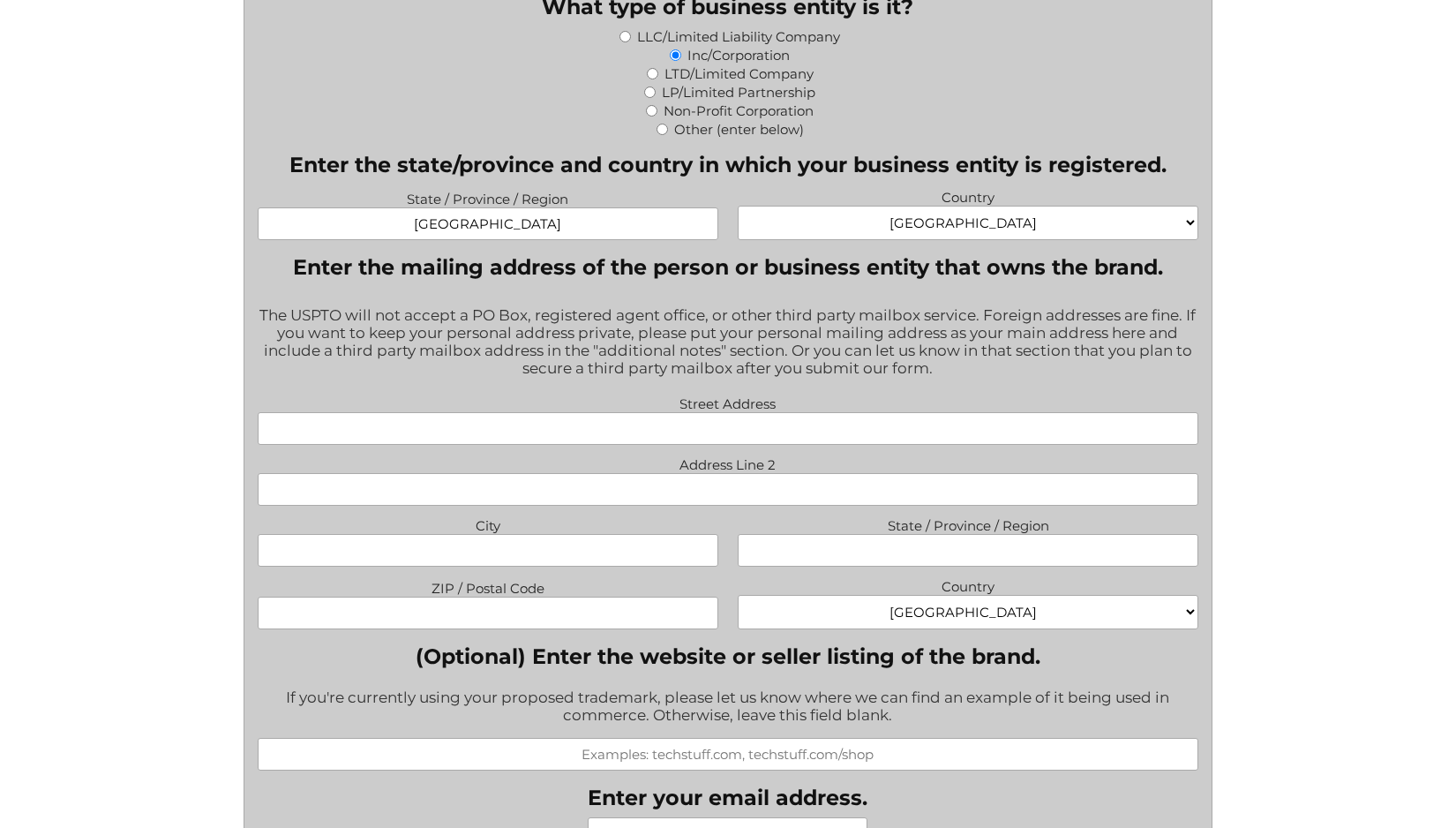
scroll to position [1079, 0]
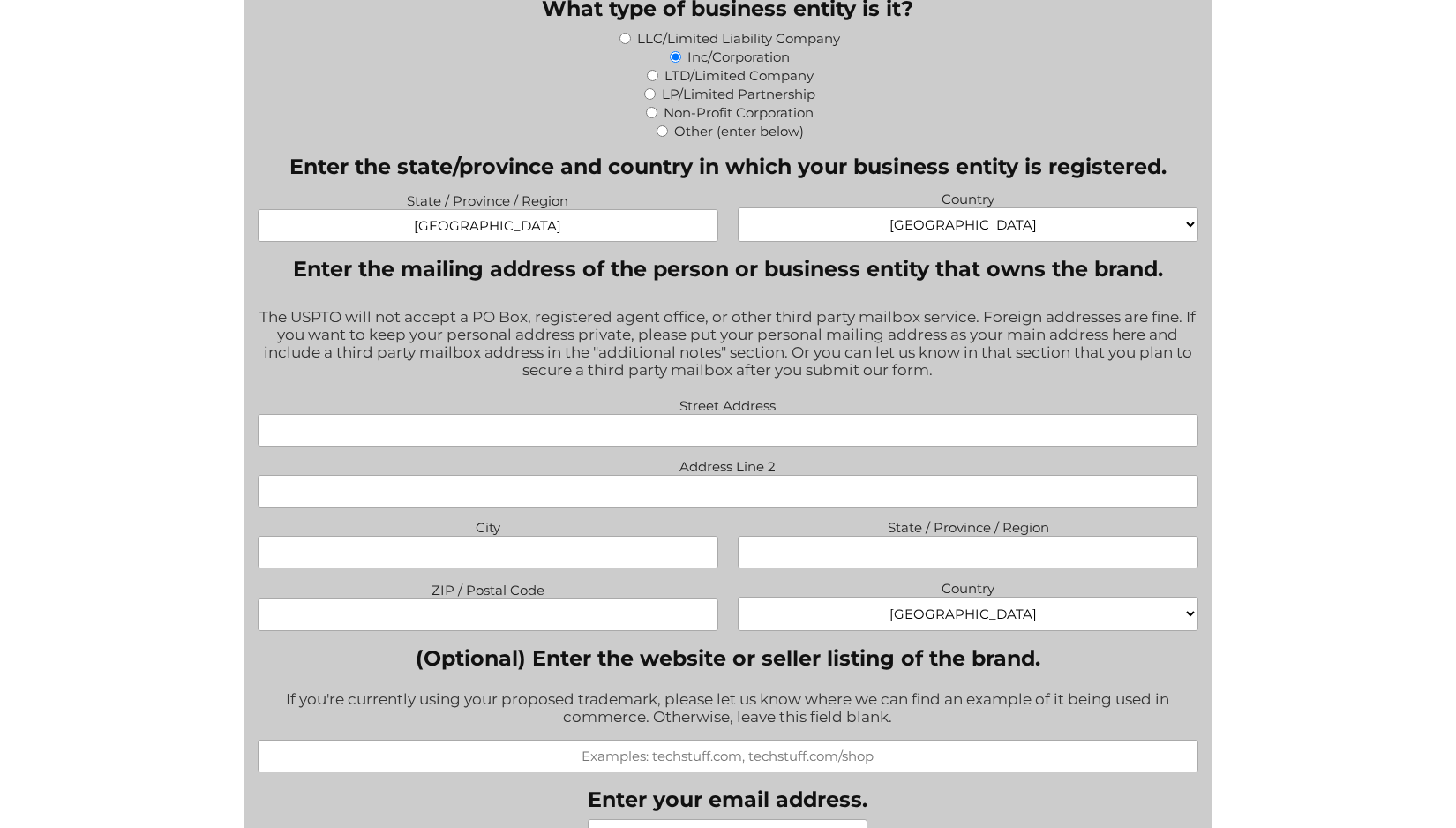
type input "Dubai"
click at [868, 610] on select "Afghanistan Albania Algeria American Samoa Andorra Angola Anguilla Antarctica A…" at bounding box center [968, 614] width 461 height 35
select select "United Arab Emirates"
click at [738, 604] on select "Afghanistan Albania Algeria American Samoa Andorra Angola Anguilla Antarctica A…" at bounding box center [968, 614] width 461 height 35
click at [759, 414] on label "Street Address" at bounding box center [728, 403] width 942 height 21
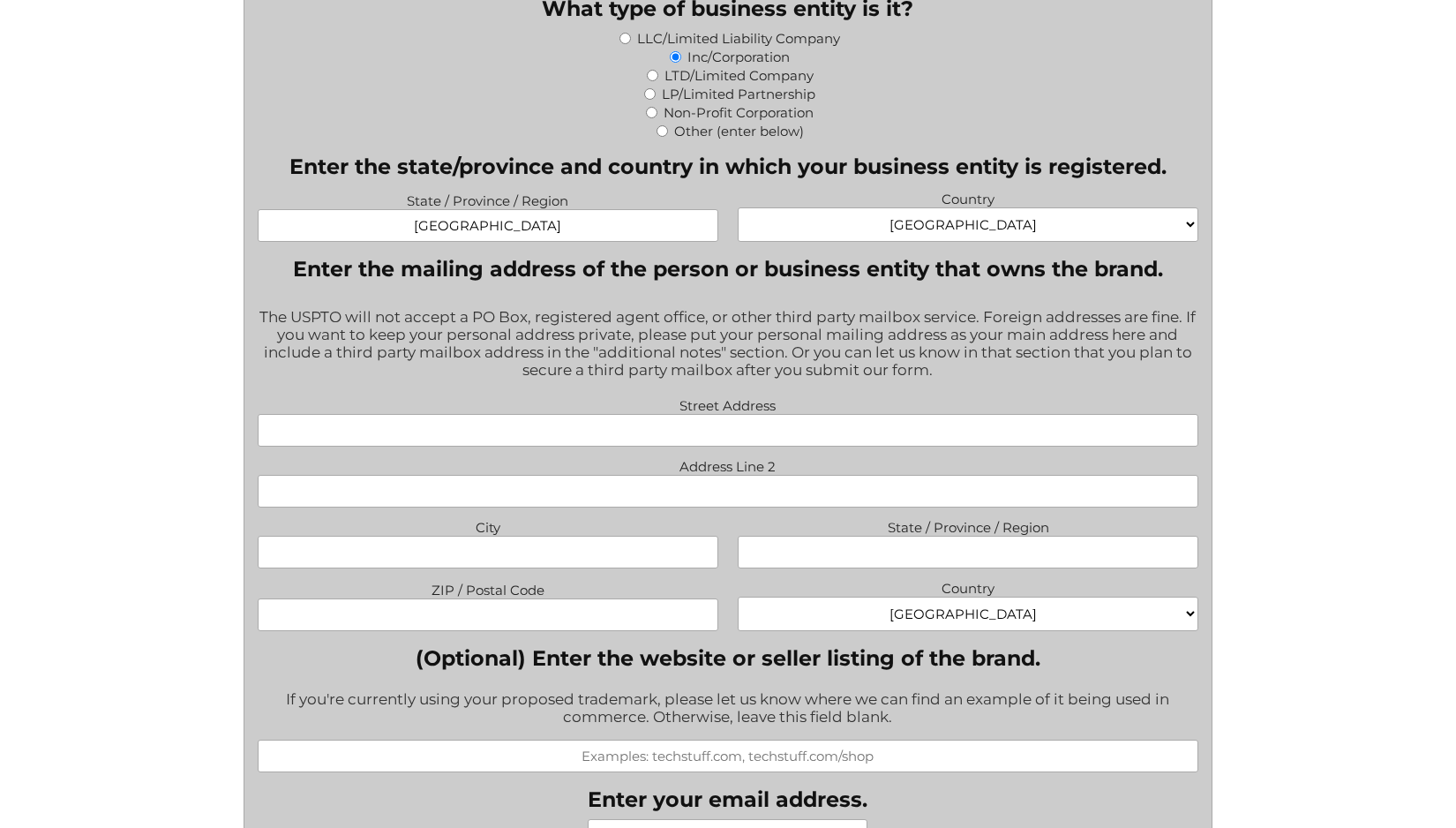
click at [759, 422] on input "Street Address" at bounding box center [728, 430] width 942 height 33
type input "Silver Tower 30E"
type input "JLT"
type input "Dubai"
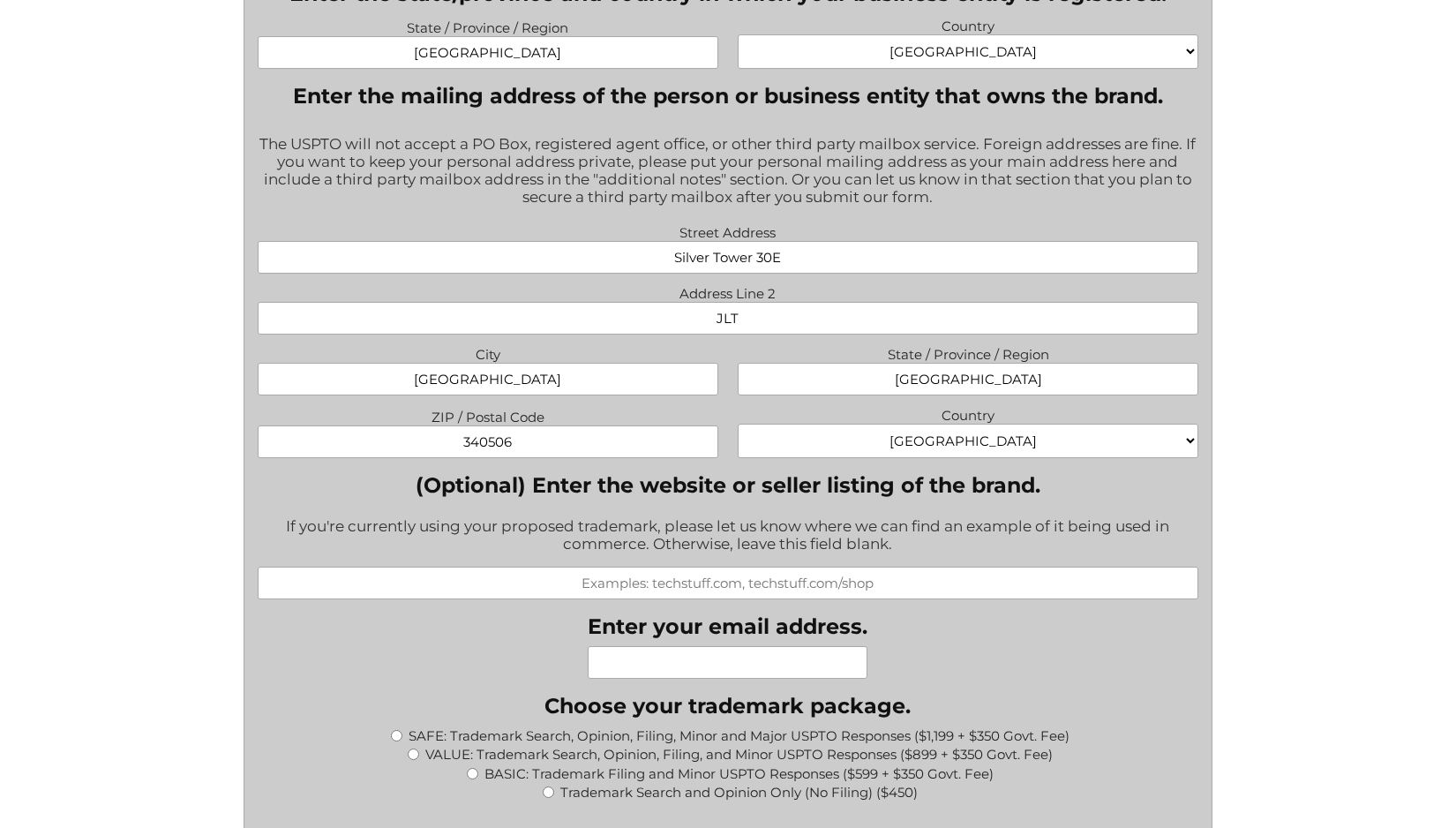
scroll to position [1257, 0]
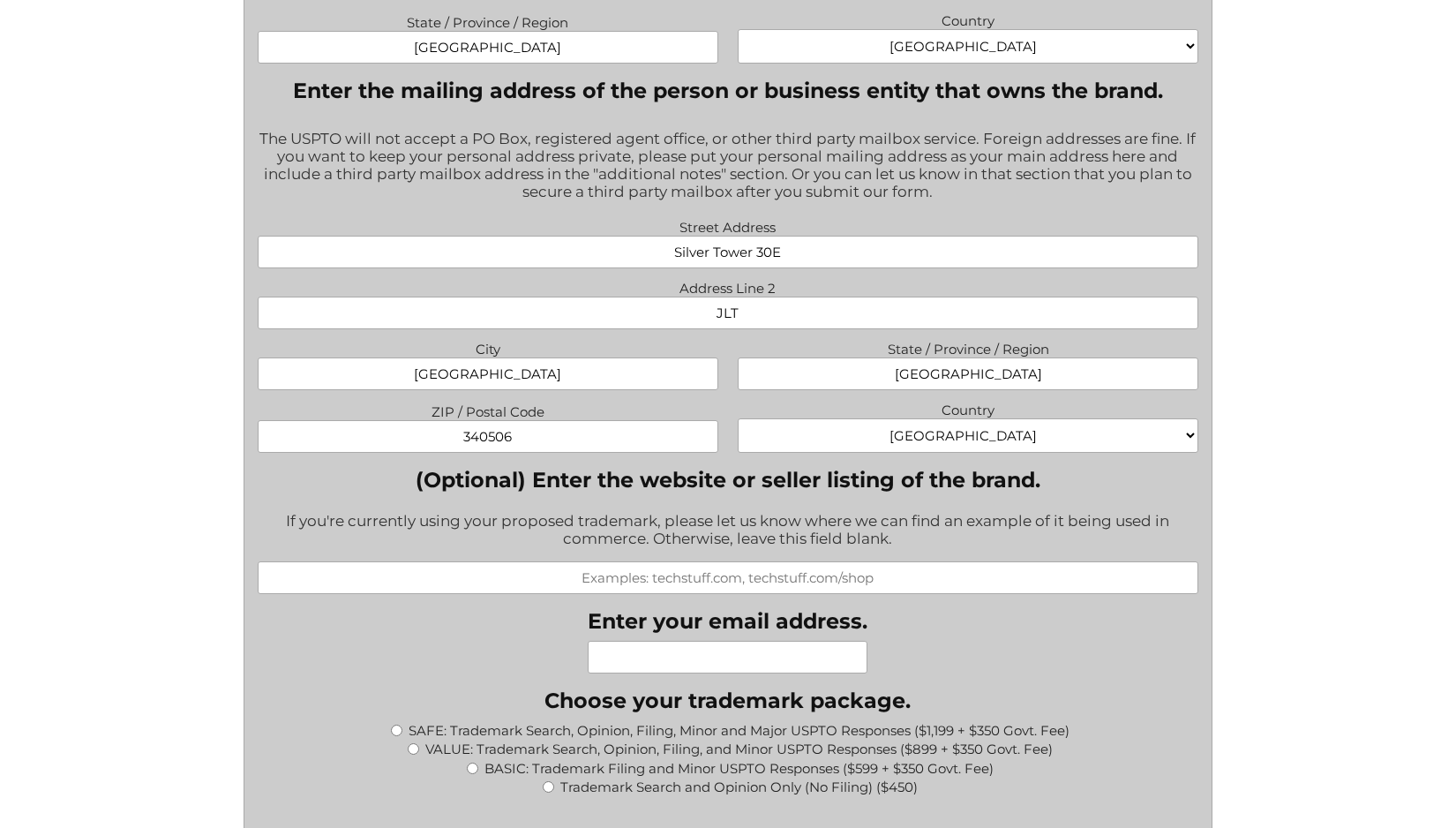
type input "340506"
click at [749, 589] on input "(Optional) Enter the website or seller listing of the brand." at bounding box center [728, 577] width 942 height 33
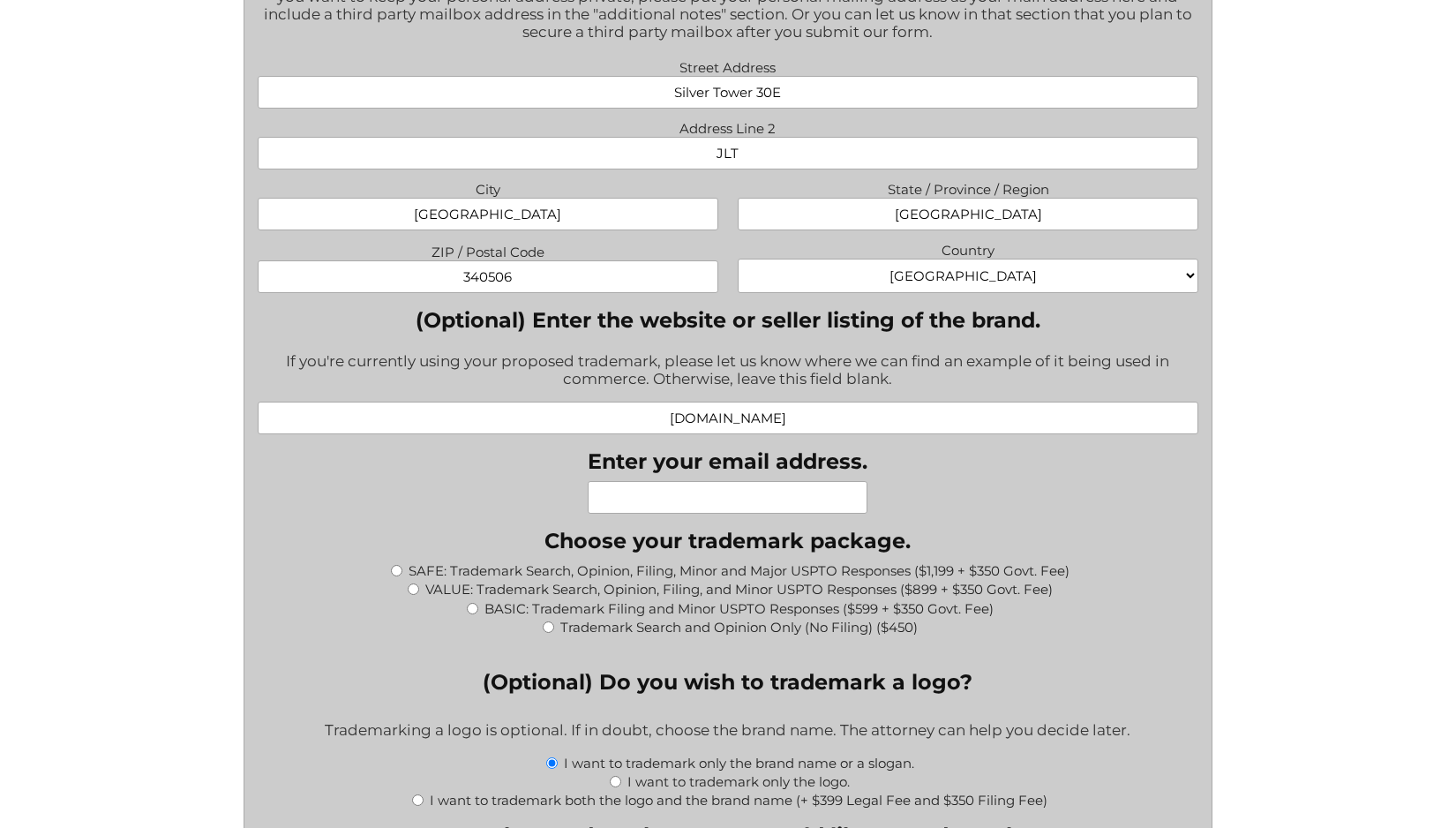
scroll to position [1436, 0]
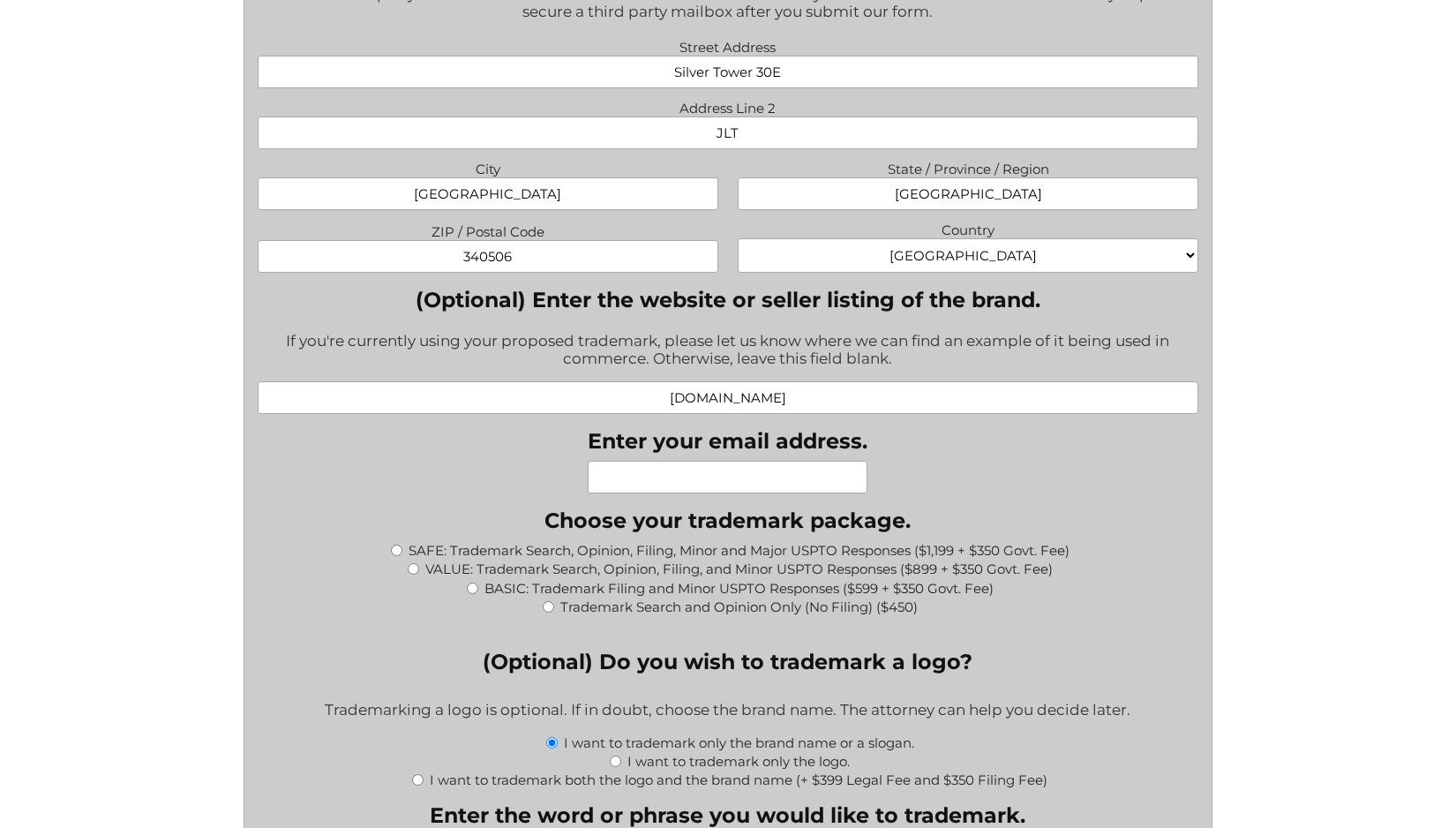
type input "huscribe.com"
click at [776, 477] on input "Enter your email address." at bounding box center [727, 477] width 280 height 33
type input "albazaz@gmail.com"
click at [1042, 480] on div "What goods or services do you want the trademark for? Try to be specific if you…" at bounding box center [728, 563] width 942 height 2943
click at [468, 594] on input "BASIC: Trademark Filing and Minor USPTO Responses ($599 + $350 Govt. Fee)" at bounding box center [472, 588] width 12 height 12
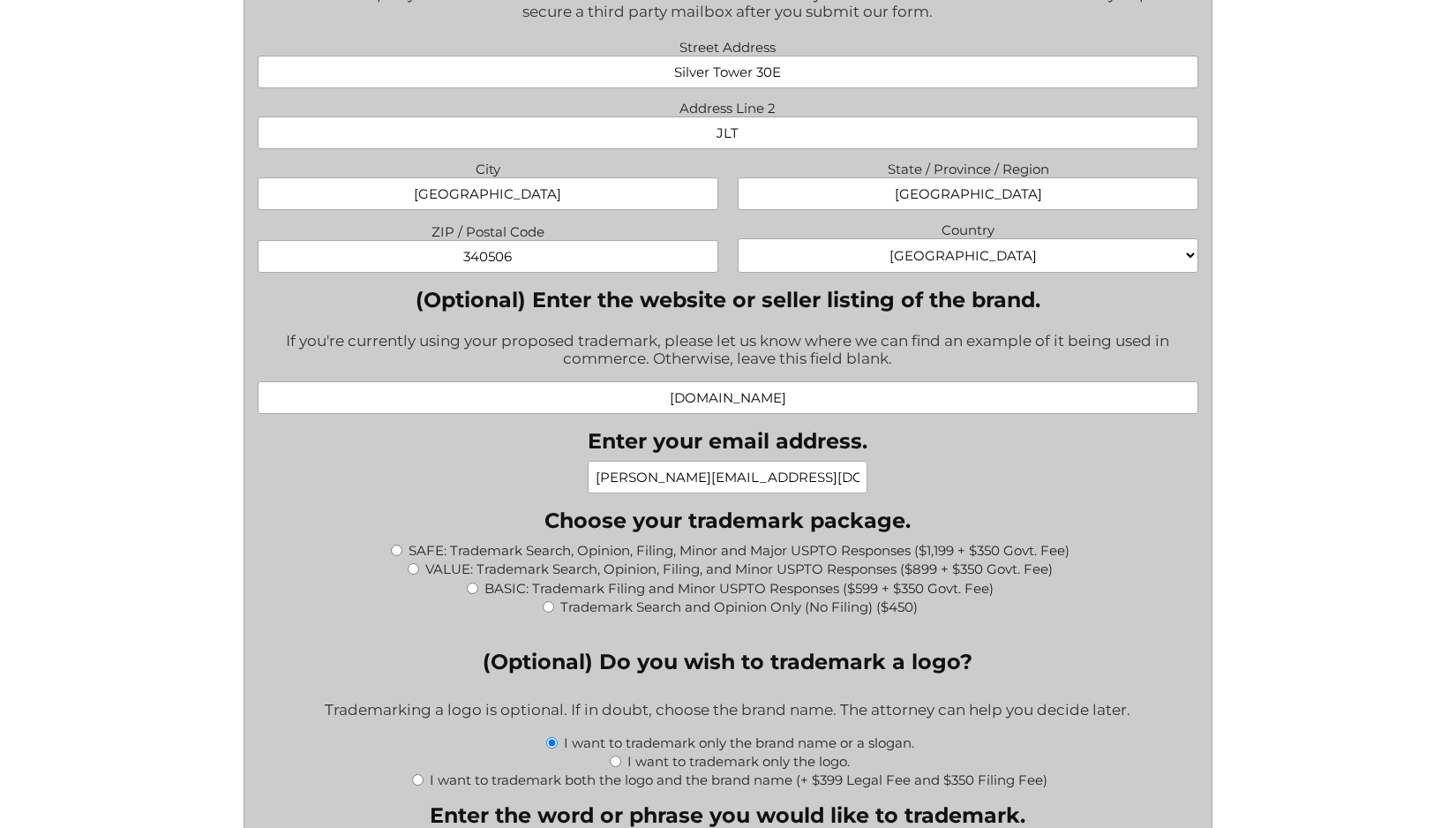
radio input "true"
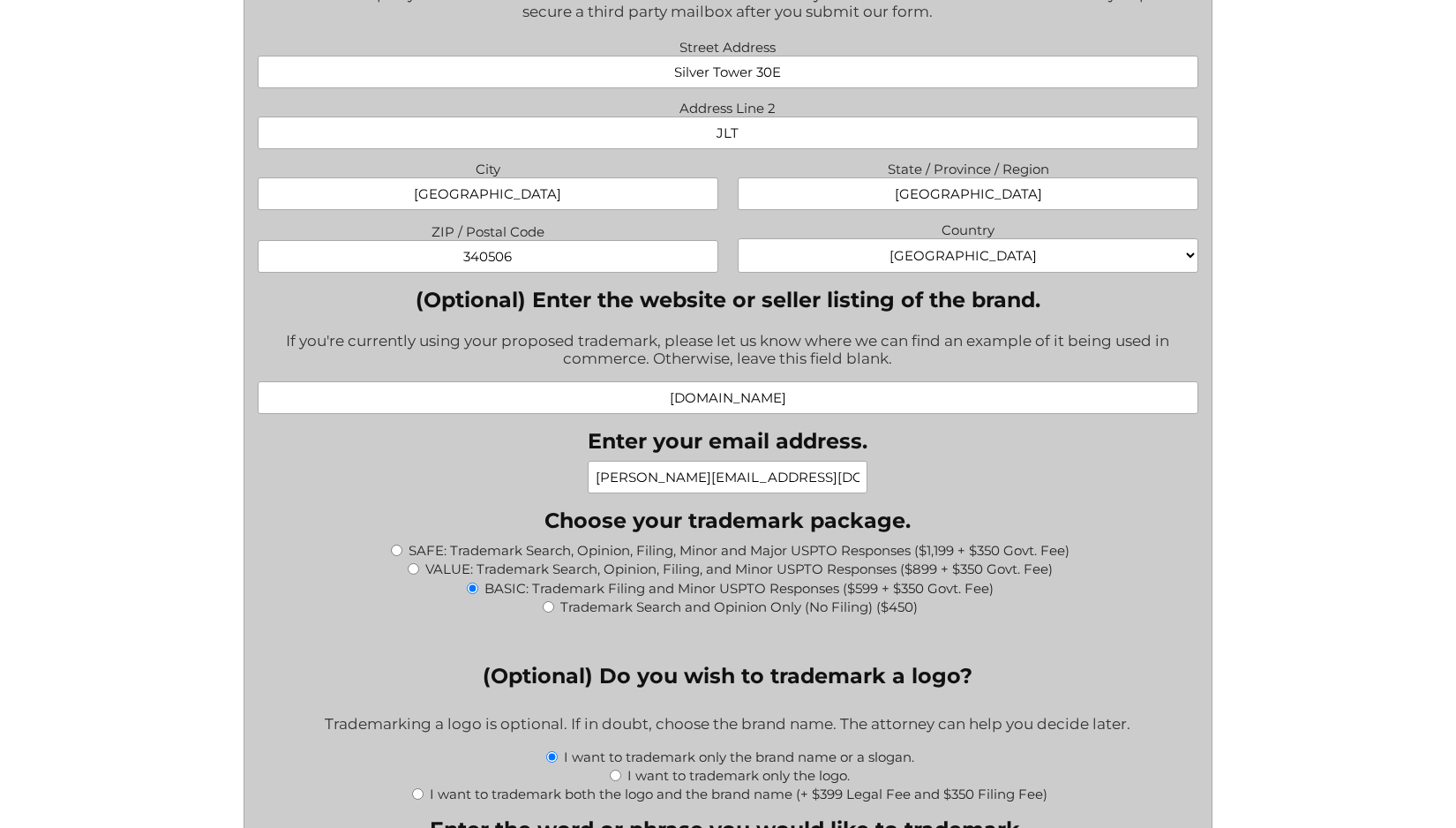
type input "$949.00"
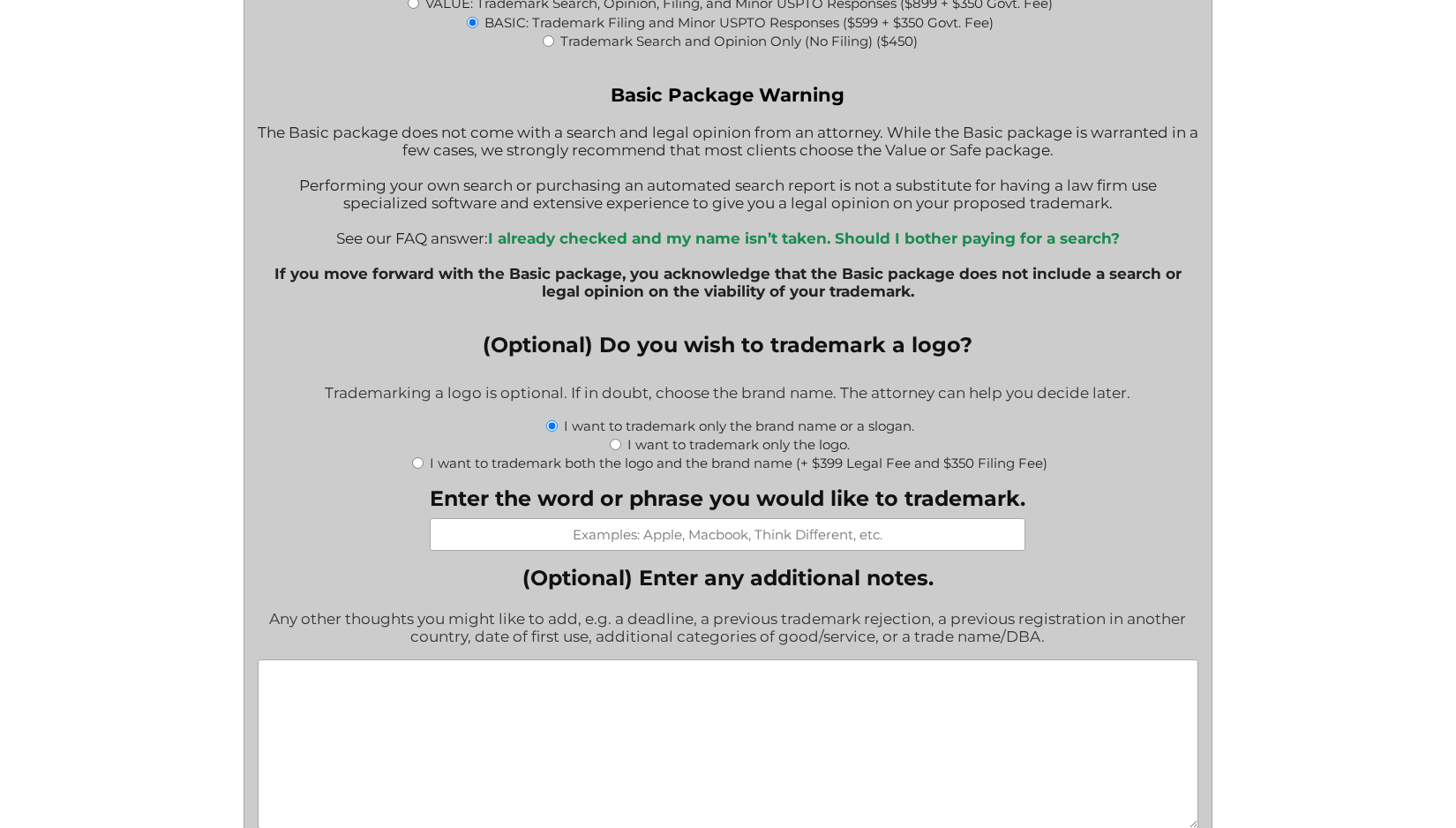
scroll to position [2006, 0]
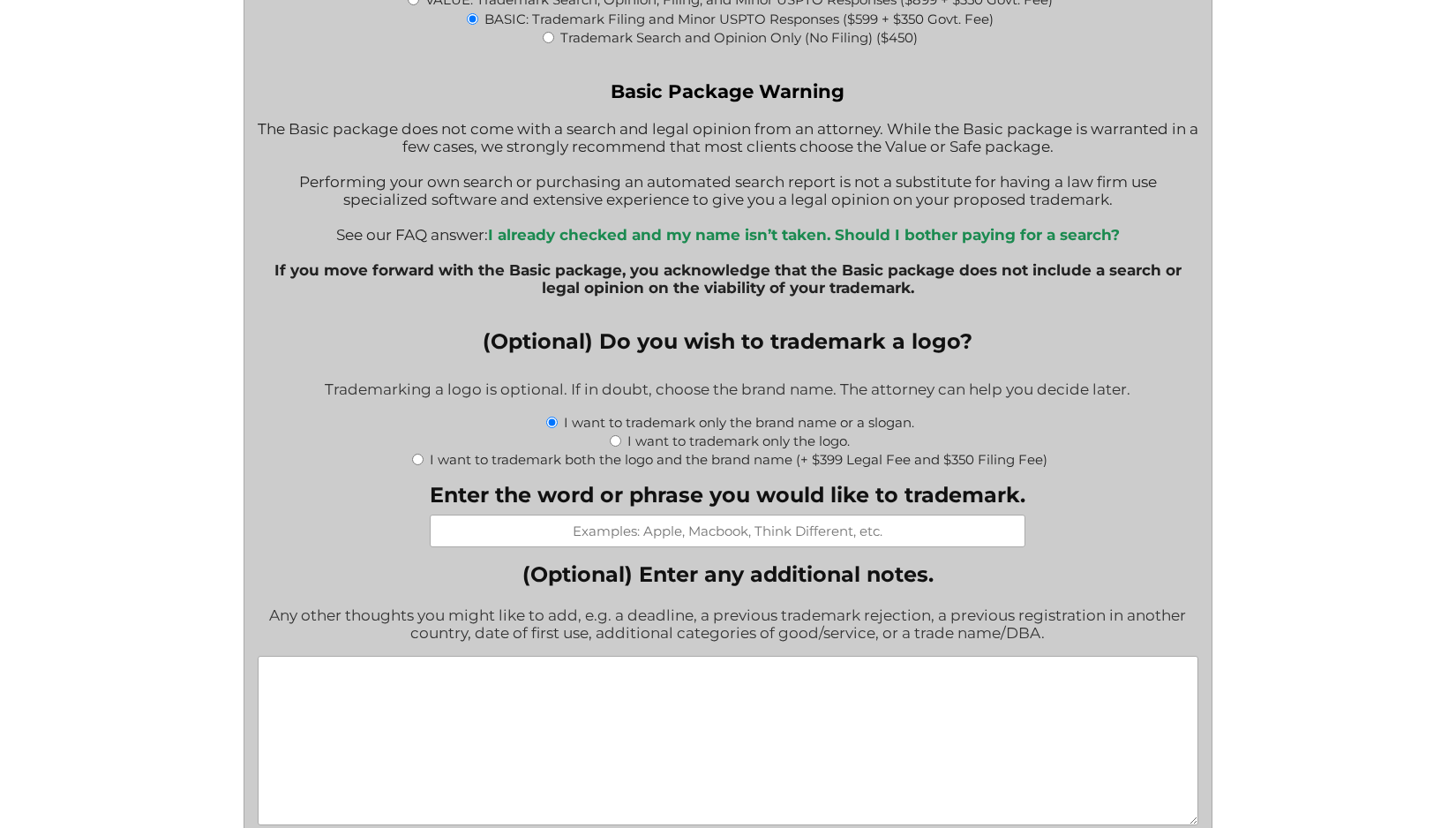
click at [697, 544] on input "Enter the word or phrase you would like to trademark." at bounding box center [727, 531] width 595 height 33
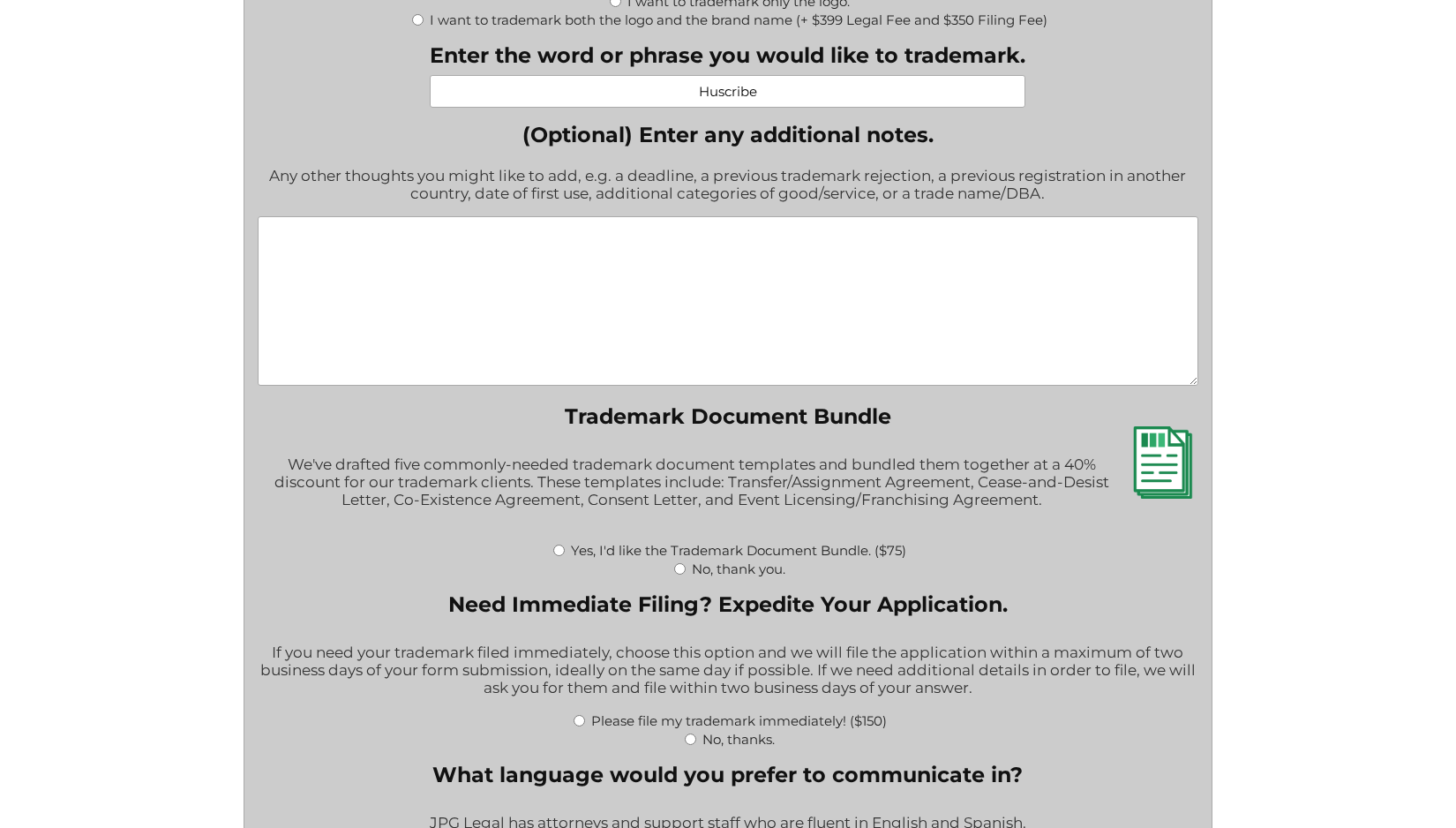
scroll to position [2442, 0]
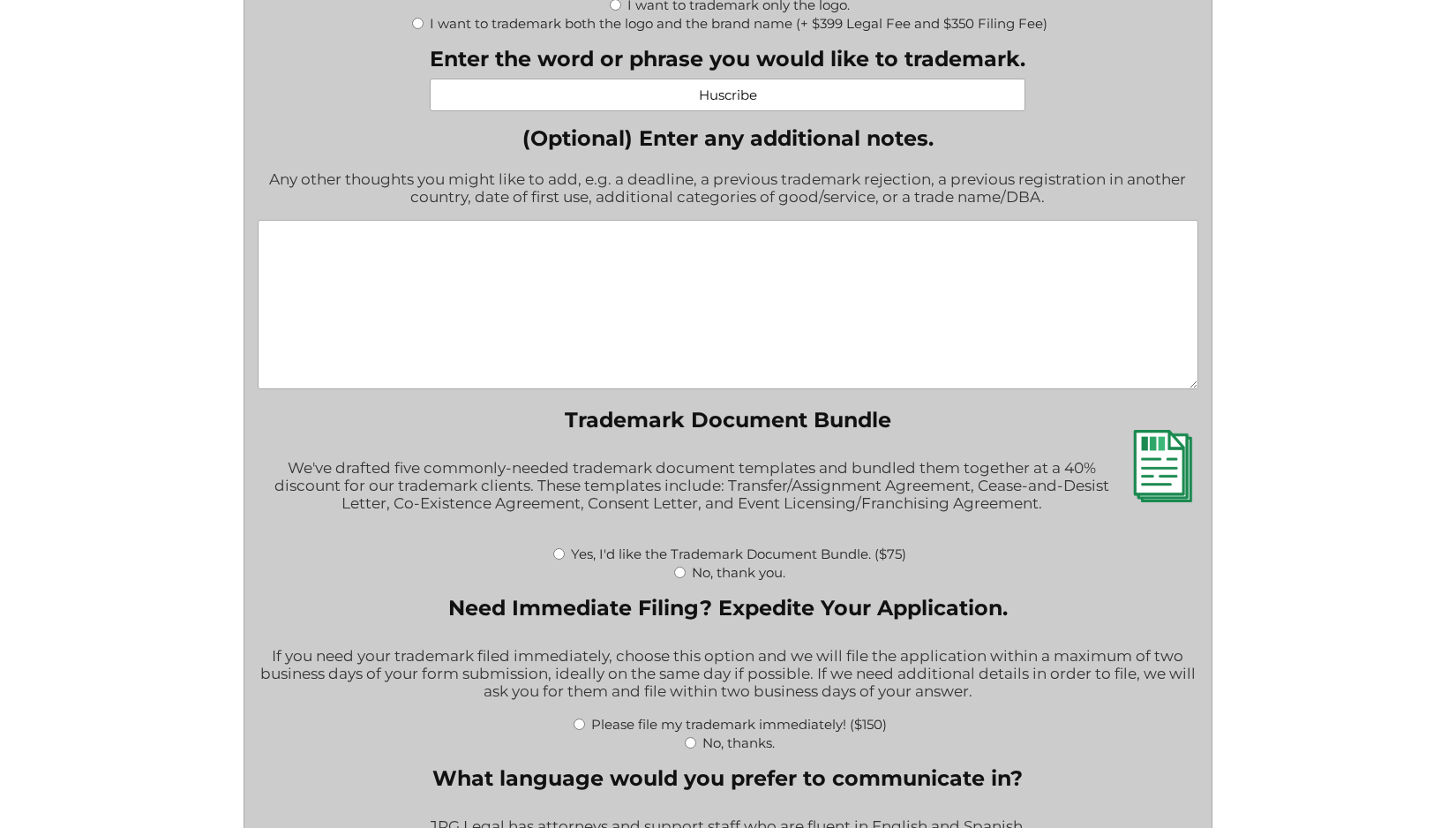
type input "Huscribe"
click at [734, 581] on label "No, thank you." at bounding box center [738, 572] width 94 height 16
click at [686, 578] on input "No, thank you." at bounding box center [679, 572] width 12 height 12
radio input "true"
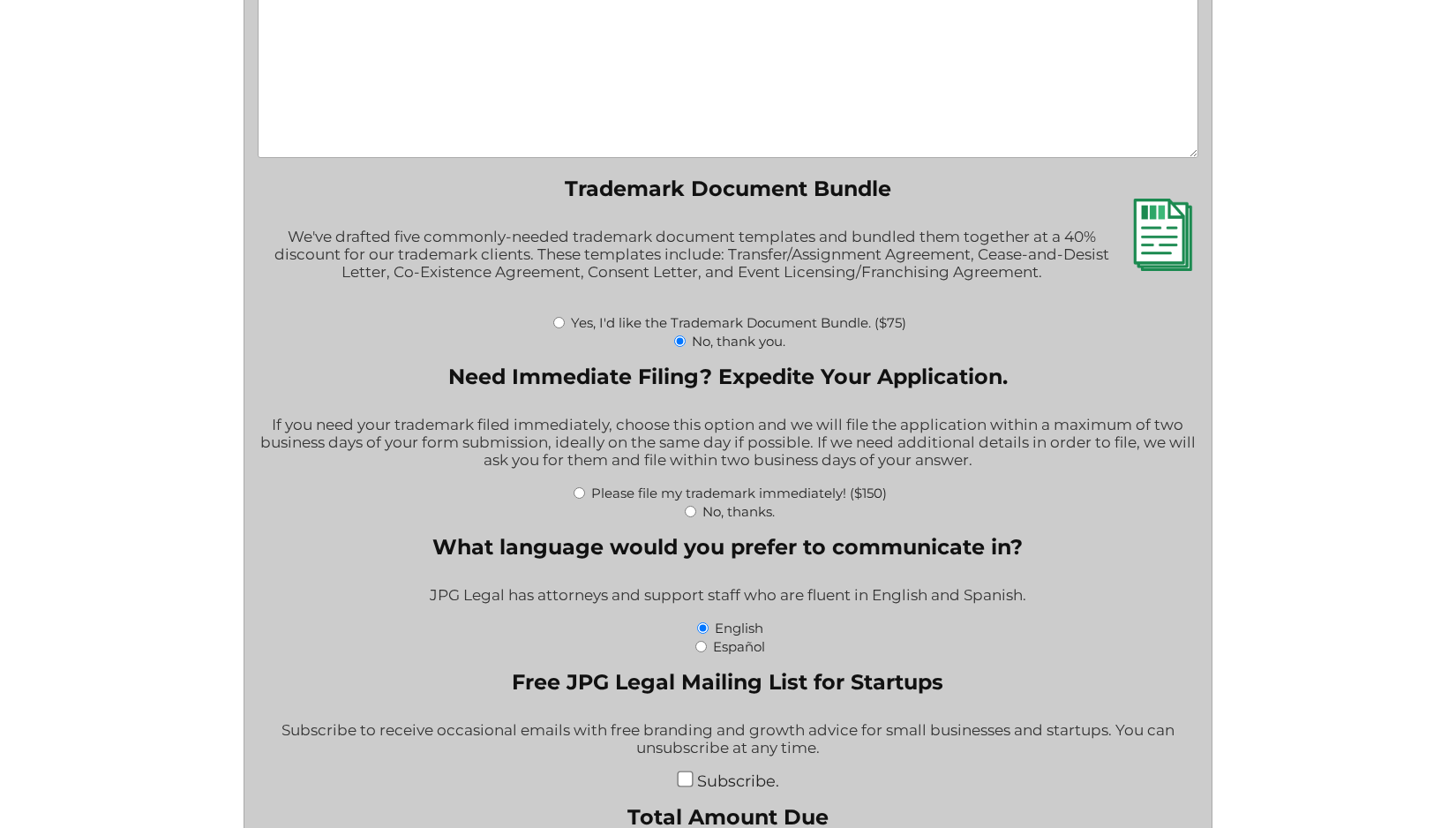
scroll to position [2674, 0]
click at [714, 519] on label "No, thanks." at bounding box center [738, 511] width 72 height 16
click at [697, 516] on input "No, thanks." at bounding box center [690, 511] width 12 height 12
radio input "true"
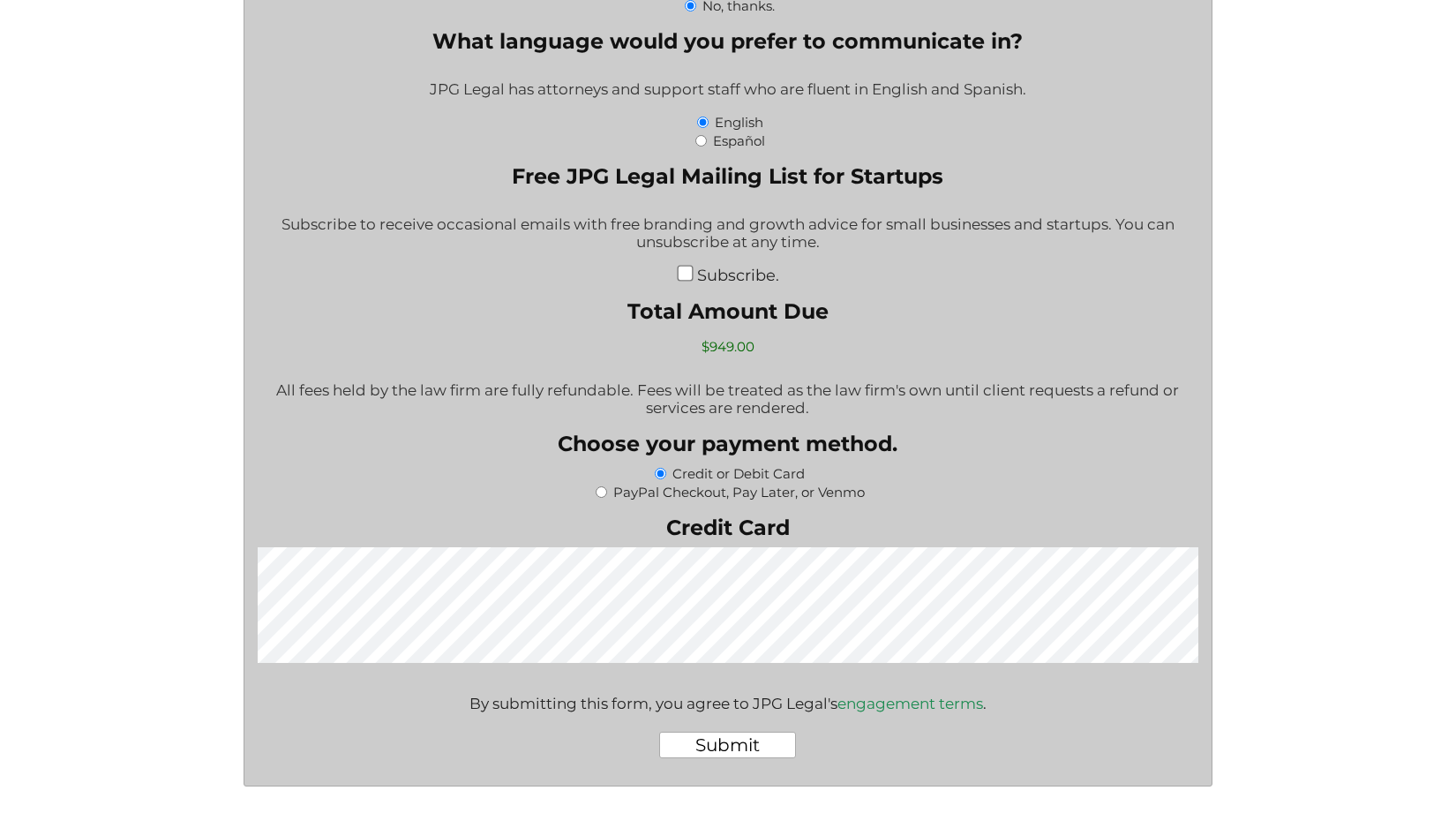
scroll to position [3348, 0]
